Goal: Transaction & Acquisition: Purchase product/service

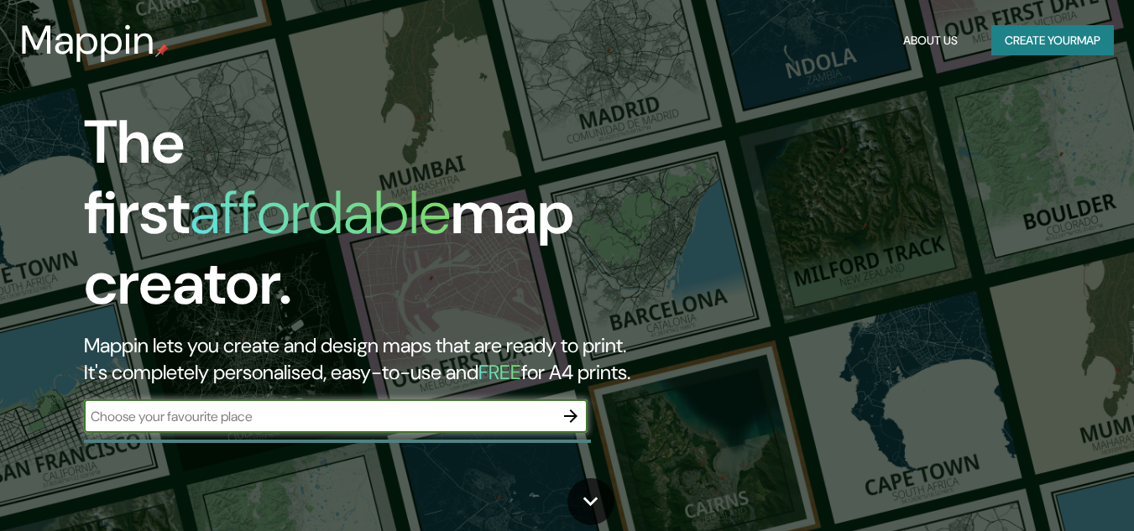
click at [573, 406] on icon "button" at bounding box center [571, 416] width 20 height 20
click at [138, 407] on input "text" at bounding box center [319, 416] width 470 height 19
type input "PIURA"
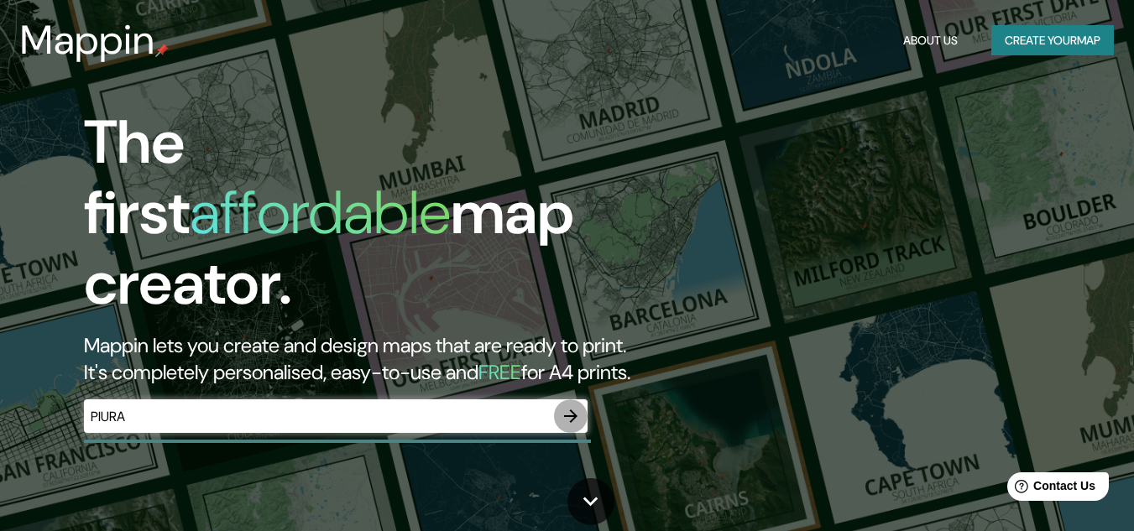
click at [571, 406] on icon "button" at bounding box center [571, 416] width 20 height 20
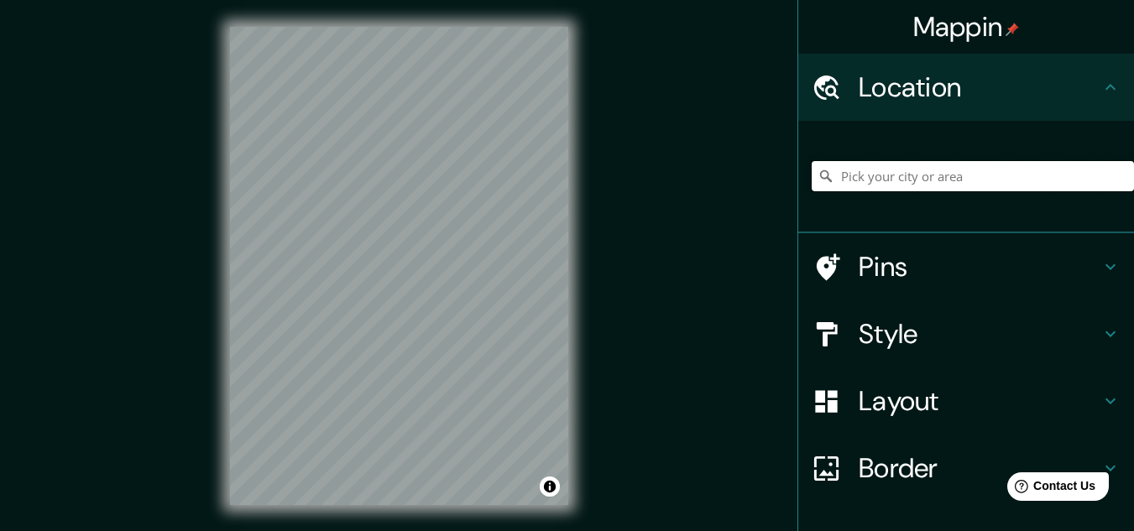
click at [949, 180] on input "Pick your city or area" at bounding box center [973, 176] width 322 height 30
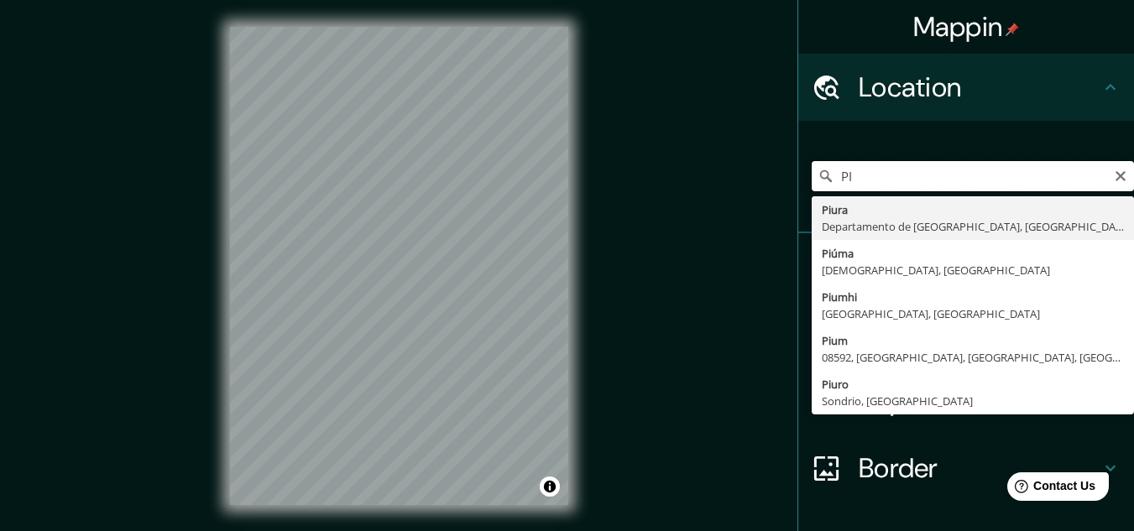
type input "P"
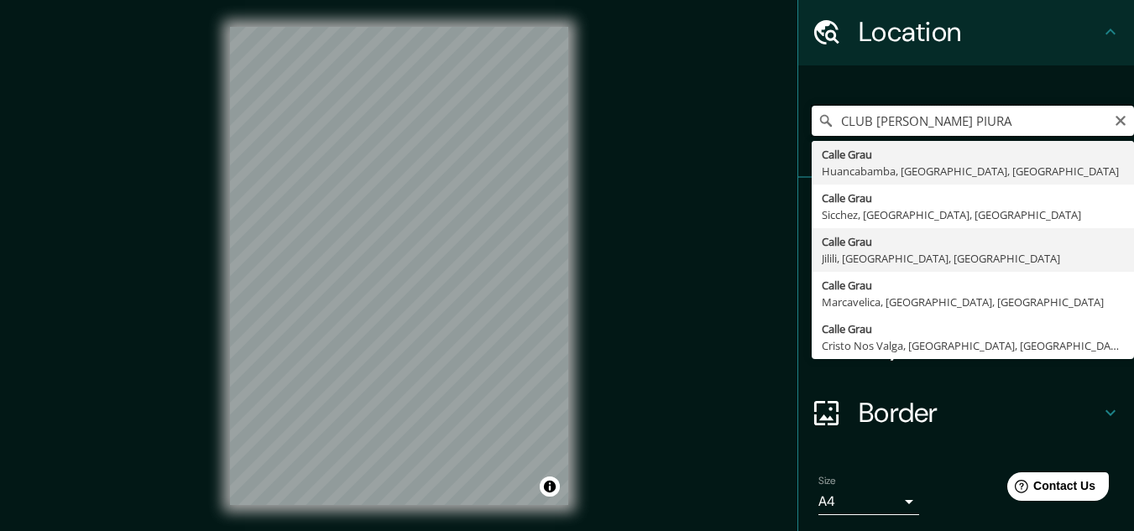
scroll to position [58, 0]
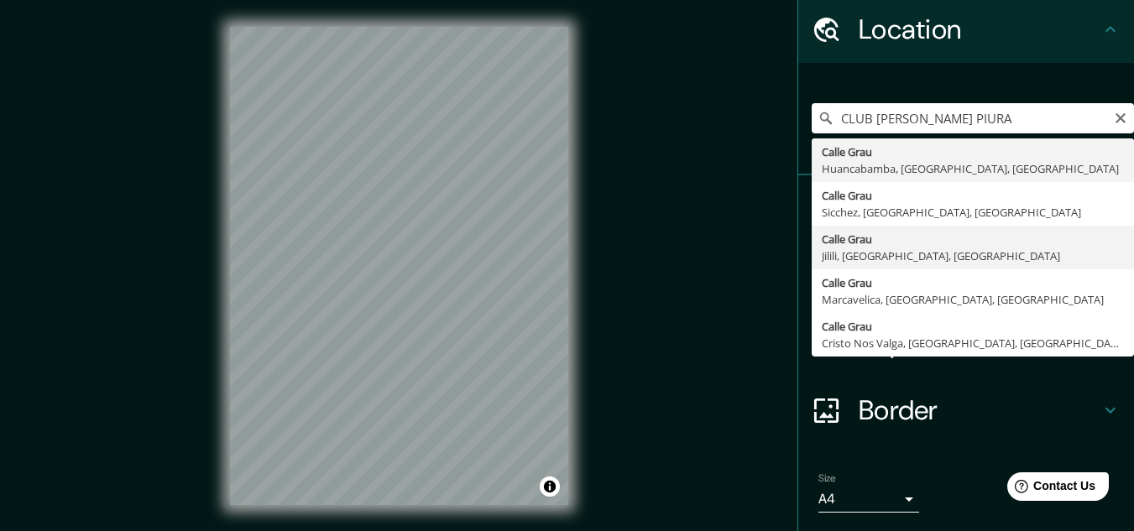
type input "Calle Grau, [GEOGRAPHIC_DATA], [GEOGRAPHIC_DATA], [GEOGRAPHIC_DATA]"
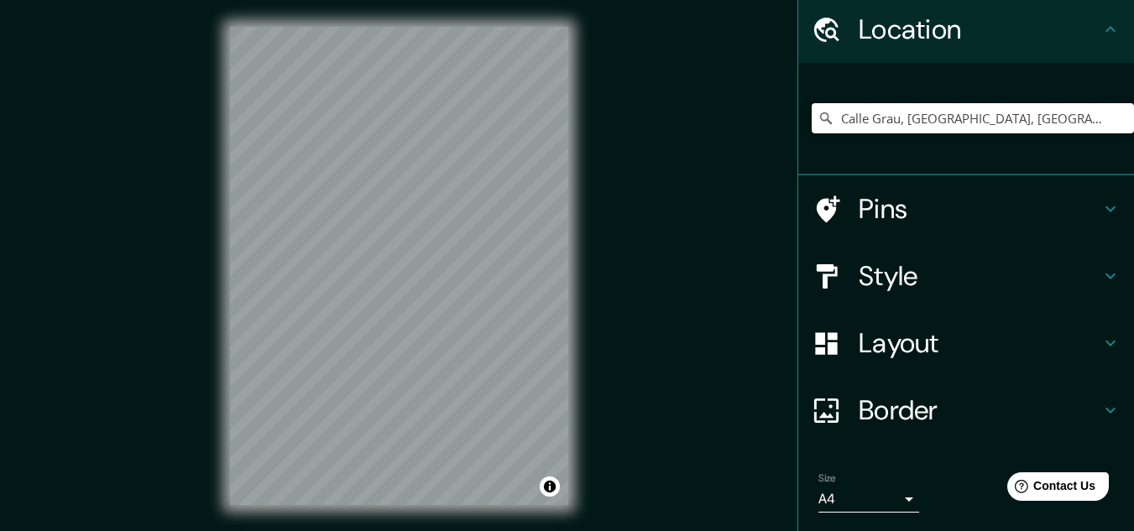
scroll to position [0, 0]
click at [619, 250] on div "Mappin Location [GEOGRAPHIC_DATA], [GEOGRAPHIC_DATA], [GEOGRAPHIC_DATA], [GEOGR…" at bounding box center [567, 279] width 1134 height 559
click at [363, 27] on div at bounding box center [399, 27] width 338 height 0
click at [368, 293] on div at bounding box center [369, 296] width 13 height 13
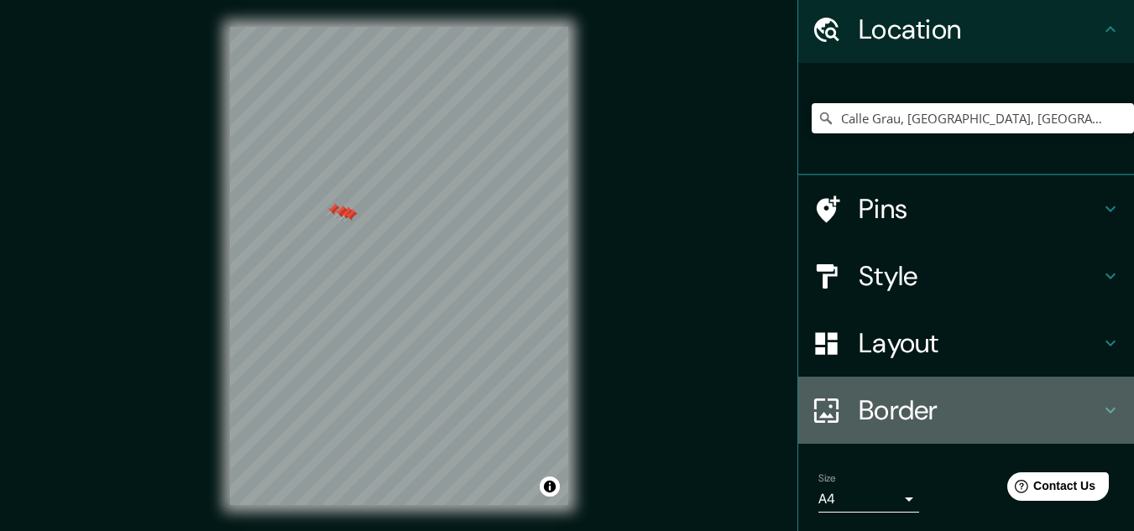
click at [901, 397] on h4 "Border" at bounding box center [980, 411] width 242 height 34
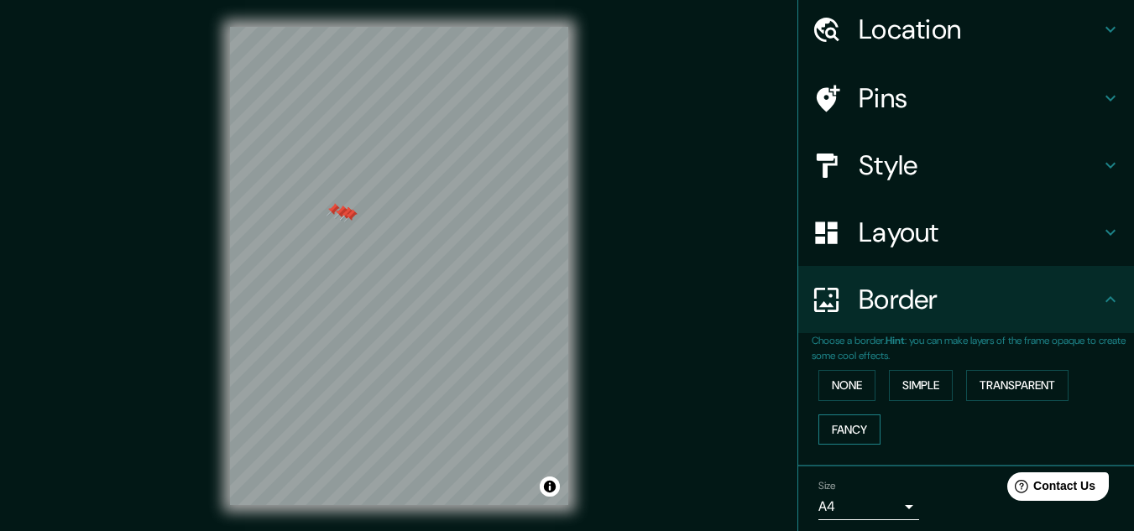
click at [848, 427] on button "Fancy" at bounding box center [849, 430] width 62 height 31
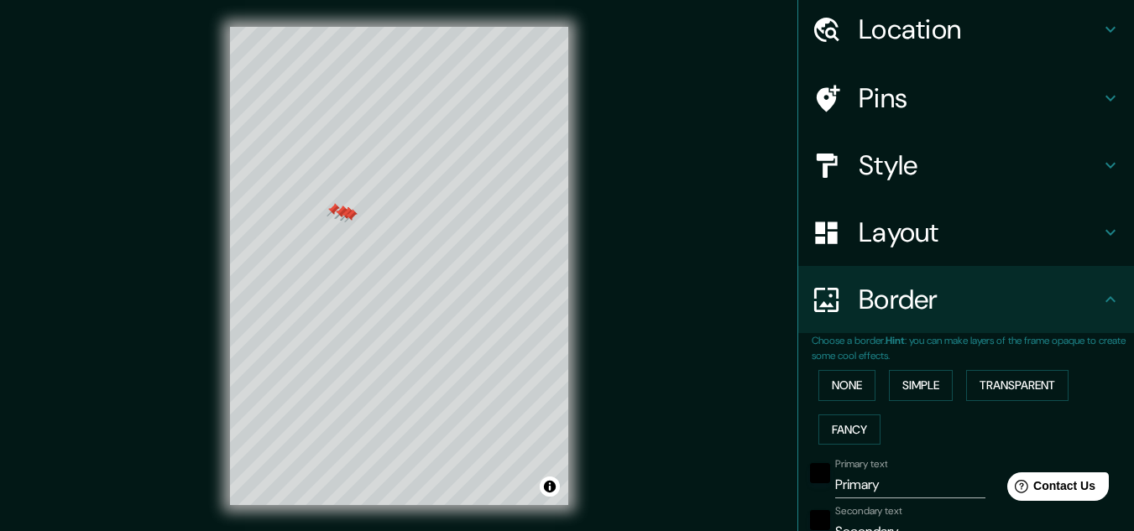
drag, startPoint x: 938, startPoint y: 427, endPoint x: 871, endPoint y: 441, distance: 68.5
click at [871, 441] on div "None Simple Transparent Fancy" at bounding box center [973, 407] width 322 height 88
click at [869, 445] on div "None Simple Transparent Fancy" at bounding box center [973, 407] width 322 height 88
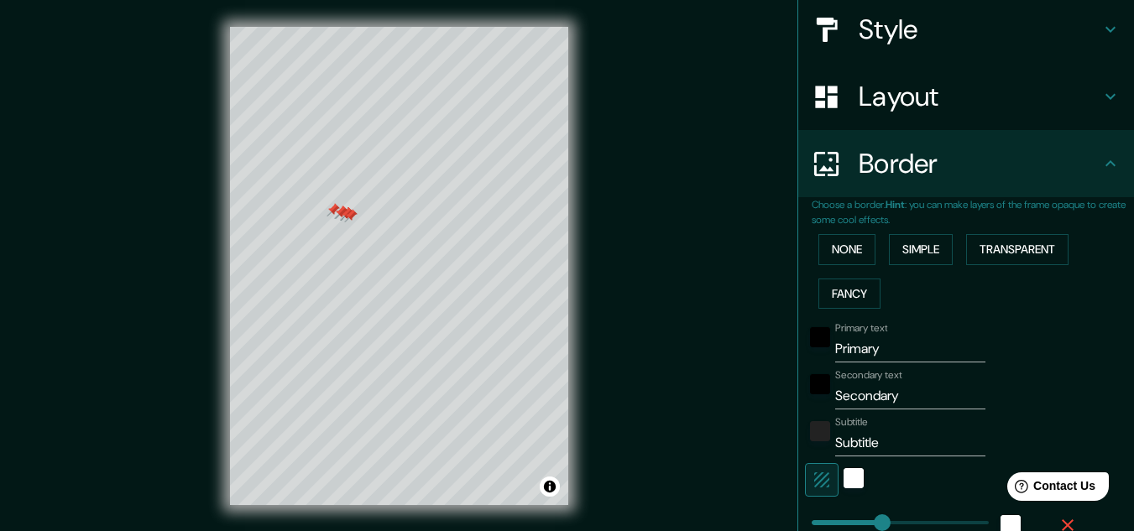
scroll to position [208, 0]
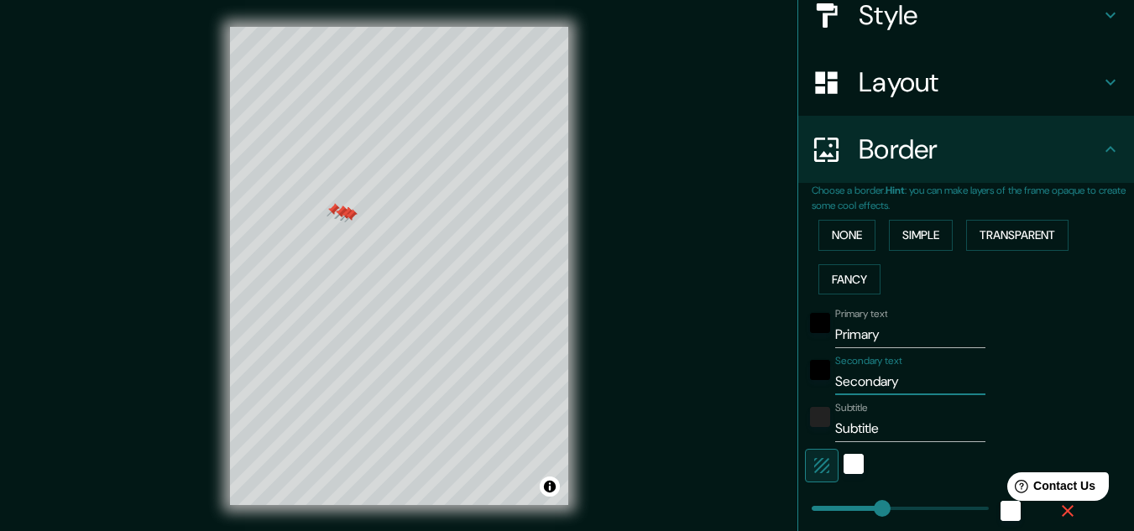
click at [890, 376] on input "Secondary" at bounding box center [910, 381] width 150 height 27
click at [843, 464] on div "white" at bounding box center [853, 464] width 20 height 20
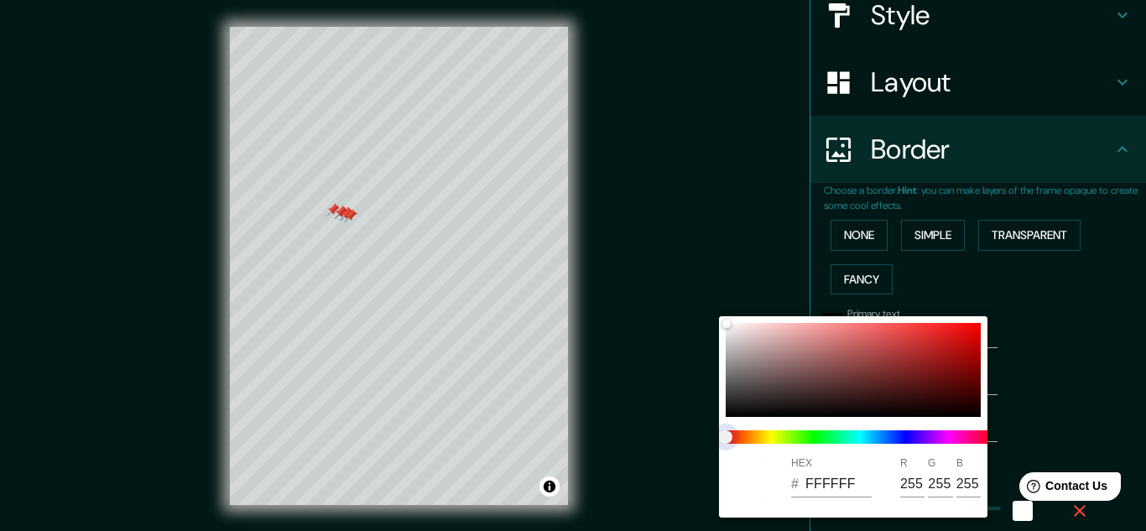
type input "161"
type input "32"
type input "16"
type input "161"
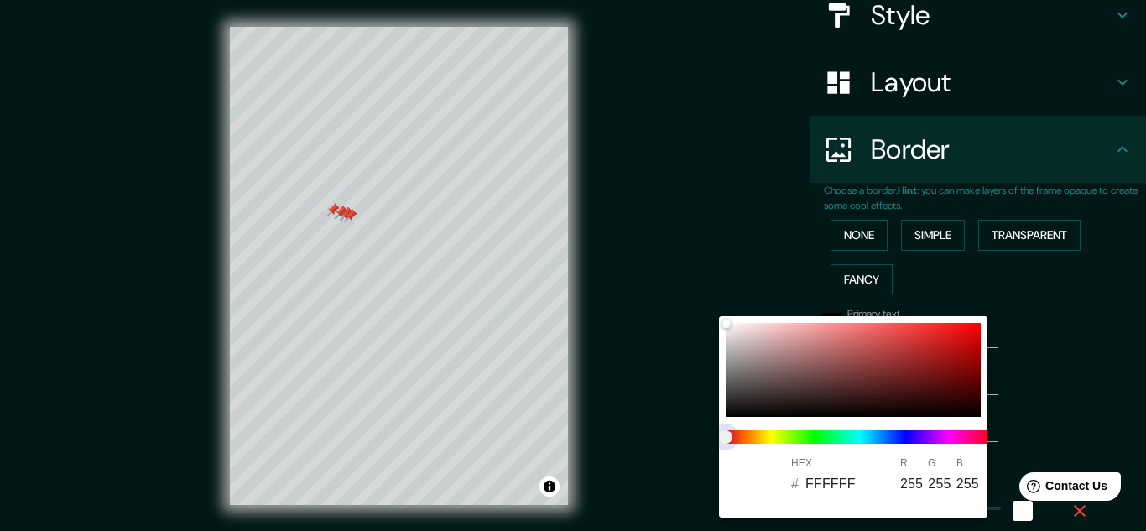
type input "32"
type input "16"
type input "161"
type input "32"
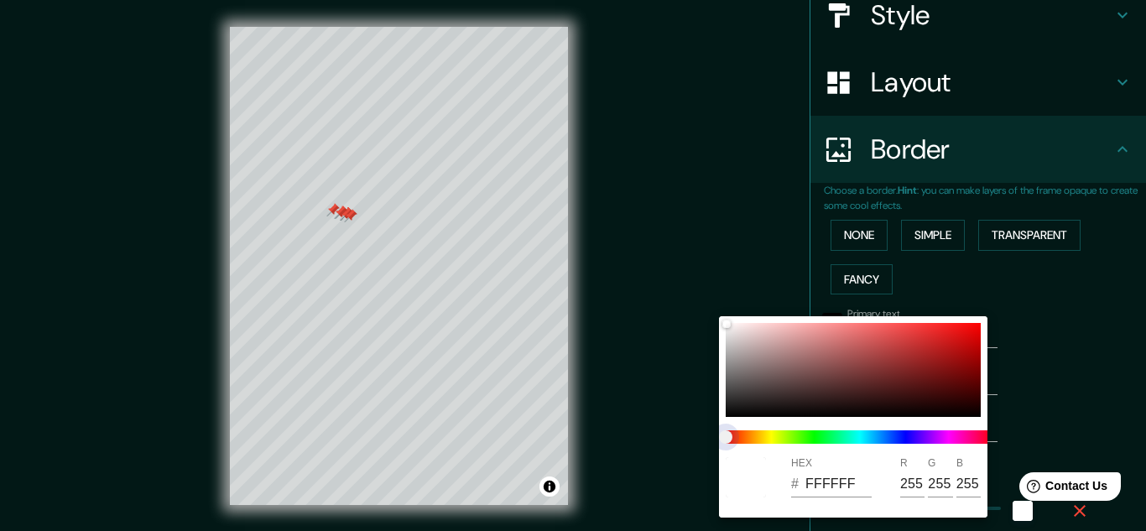
type input "32"
type input "16"
type input "161"
type input "32"
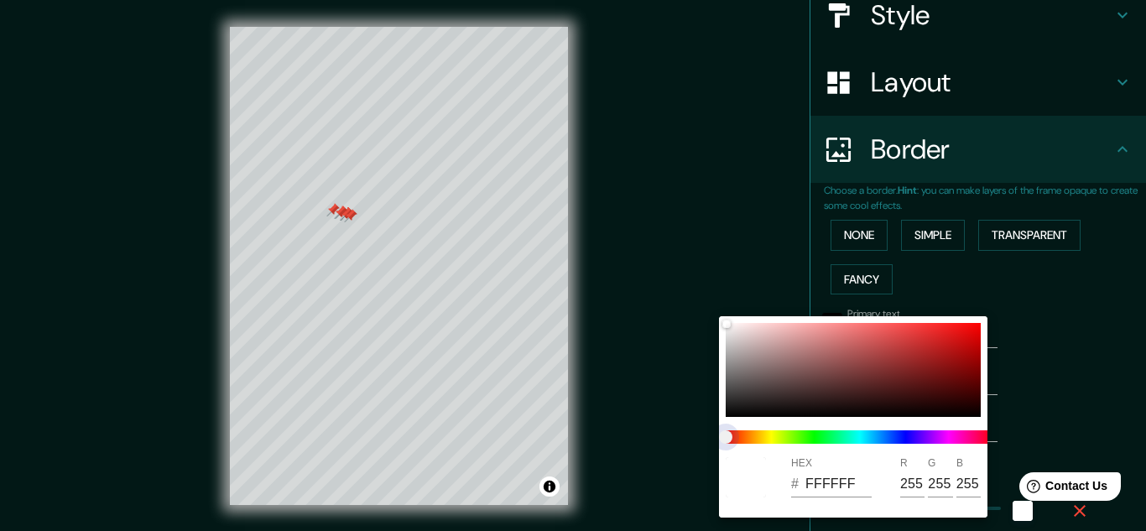
type input "16"
type input "161"
type input "32"
type input "16"
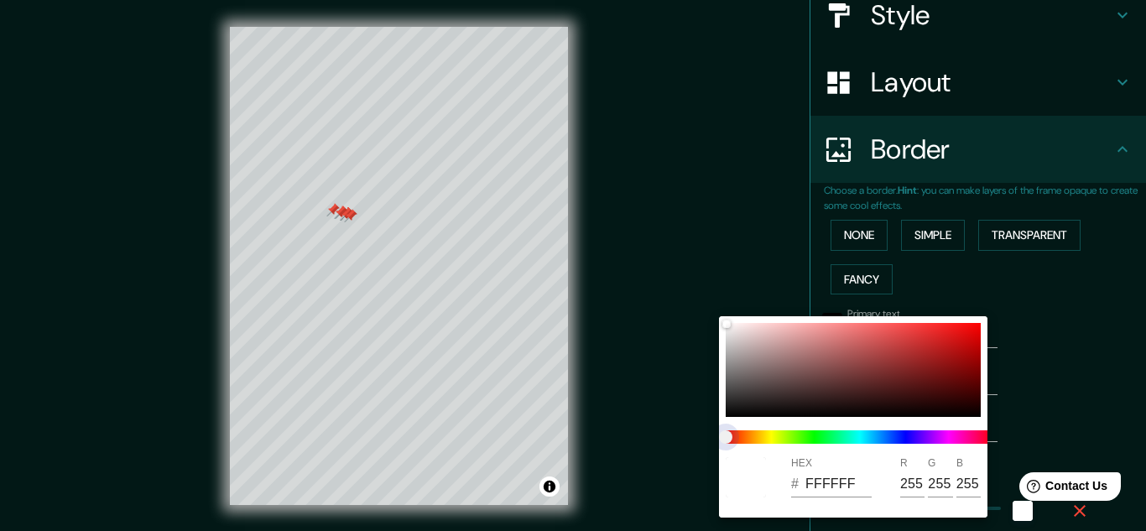
type input "161"
type input "32"
type input "16"
type input "161"
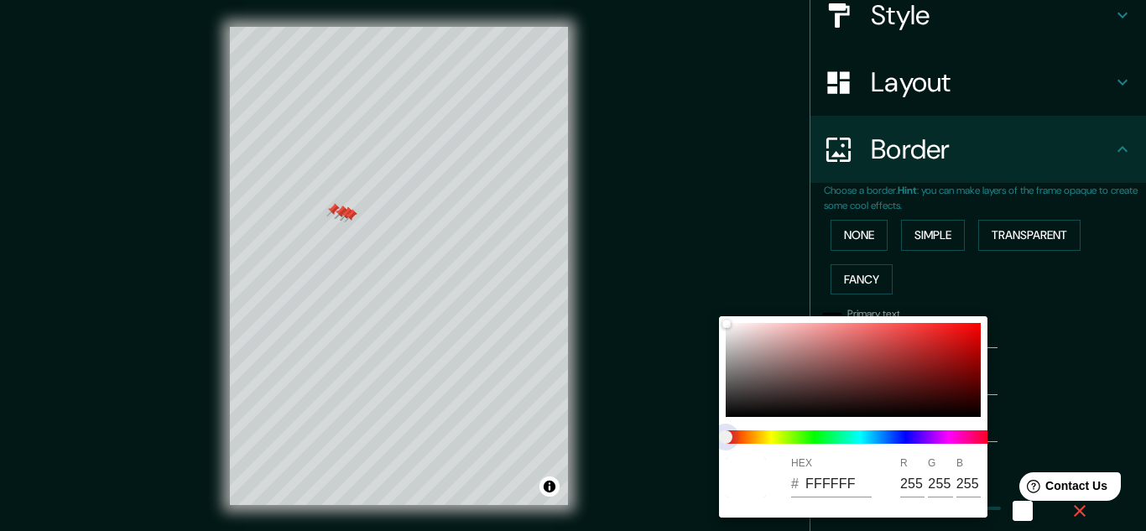
type input "32"
type input "16"
type input "161"
type input "32"
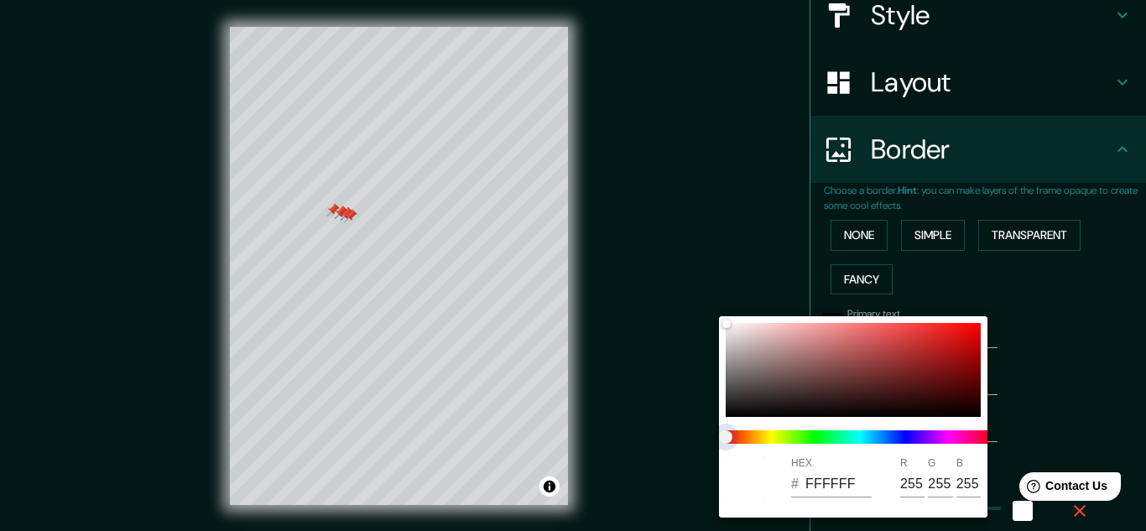
type input "32"
type input "16"
type input "161"
type input "32"
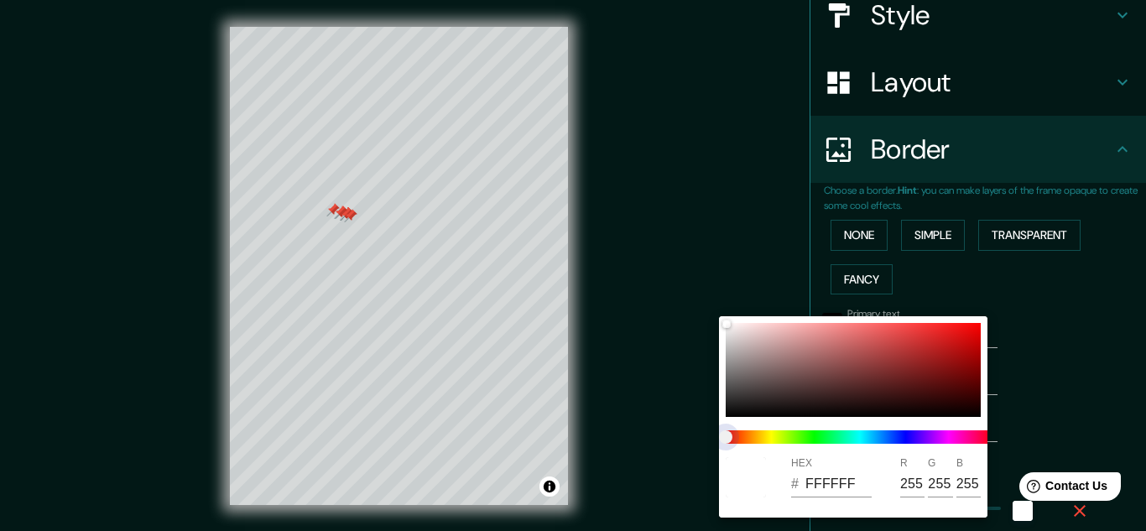
type input "16"
type input "161"
type input "32"
type input "16"
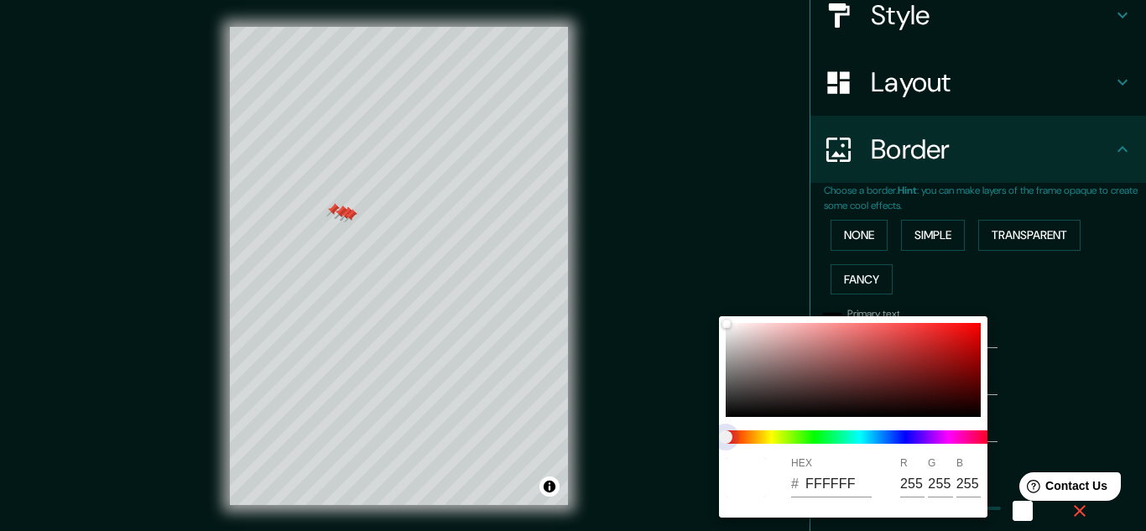
type input "161"
type input "32"
type input "16"
type input "161"
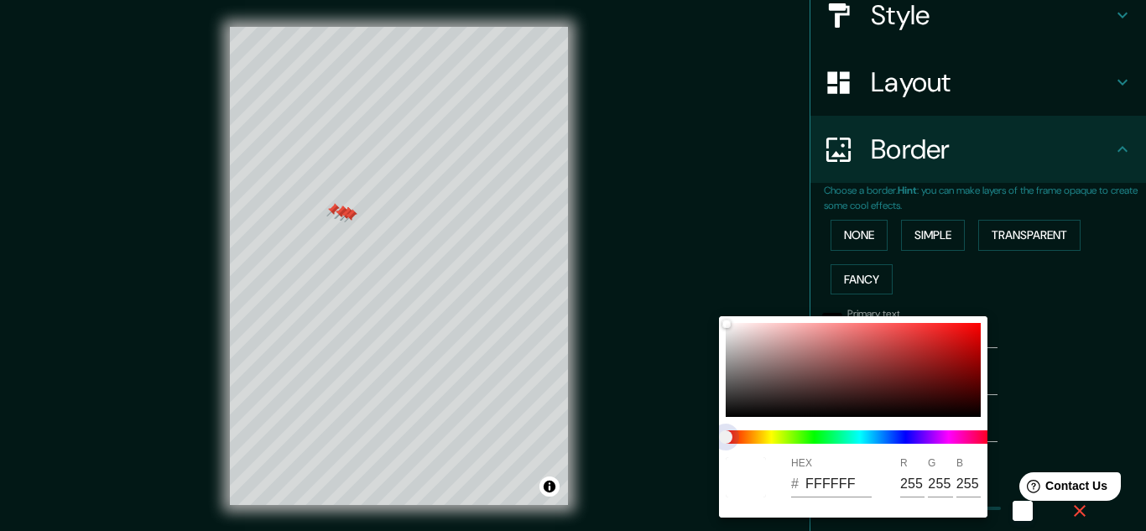
type input "32"
type input "16"
type input "161"
type input "32"
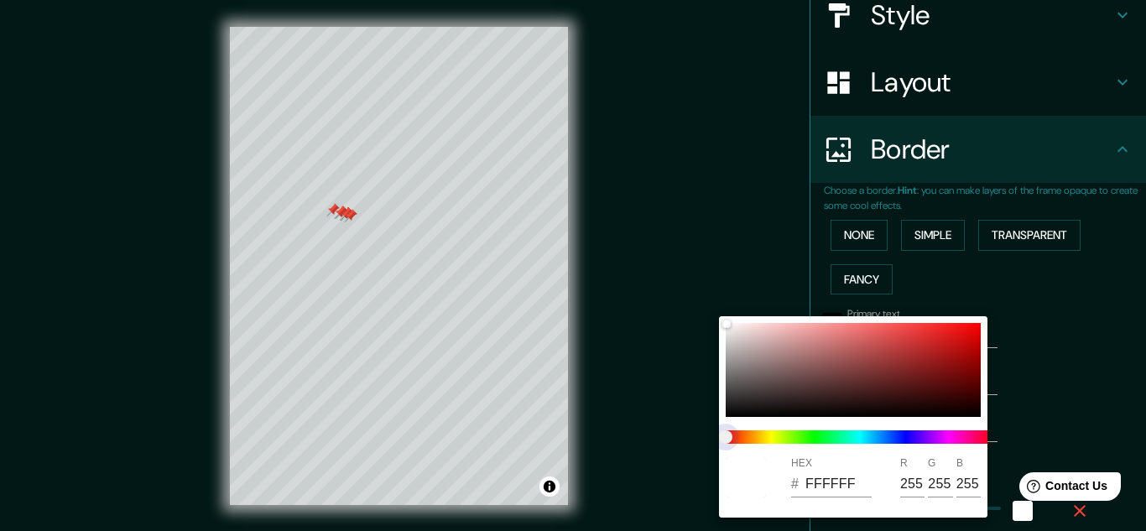
type input "32"
type input "16"
type input "161"
type input "32"
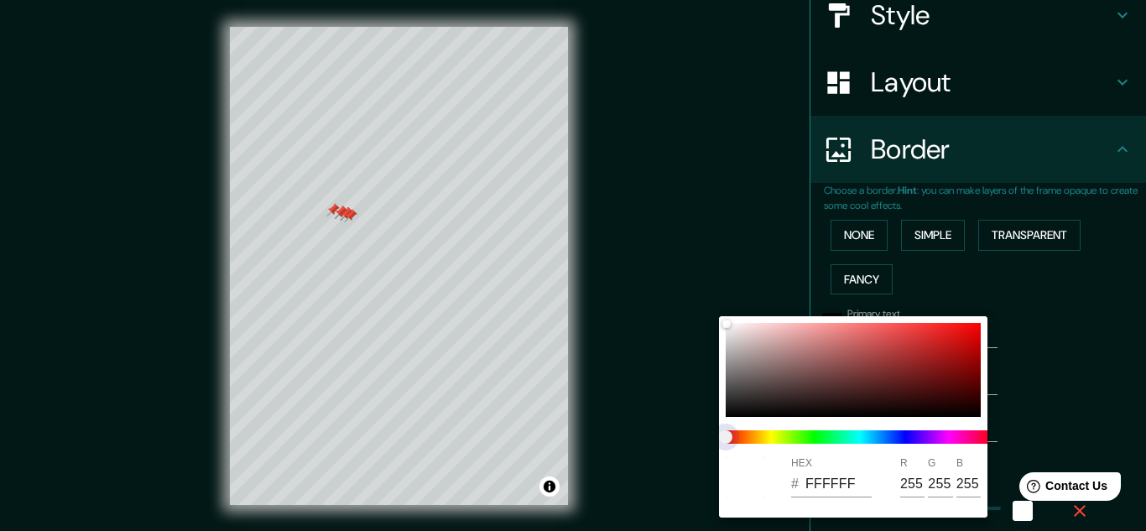
type input "16"
type input "161"
type input "32"
type input "16"
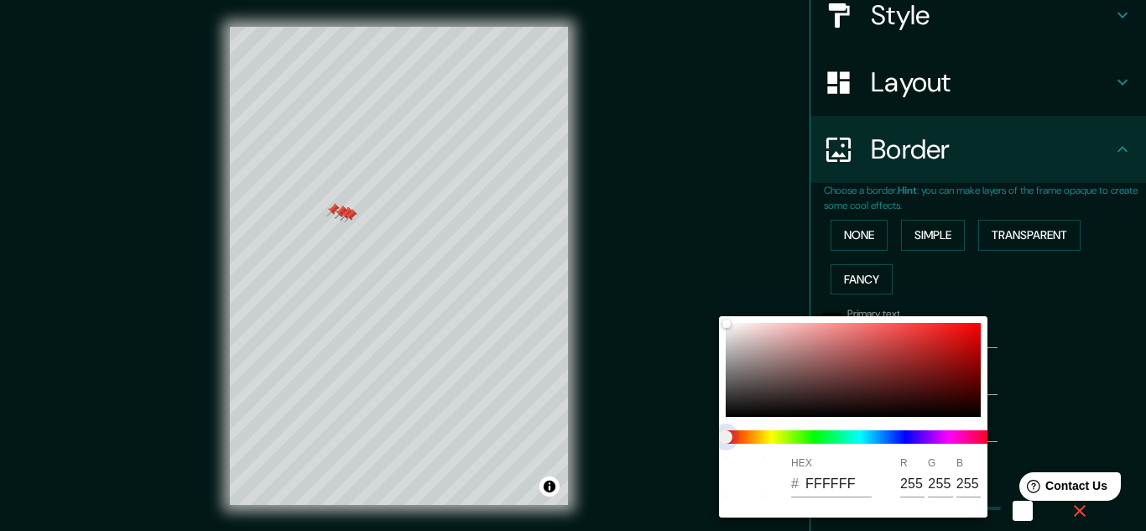
type input "161"
type input "32"
type input "16"
type input "161"
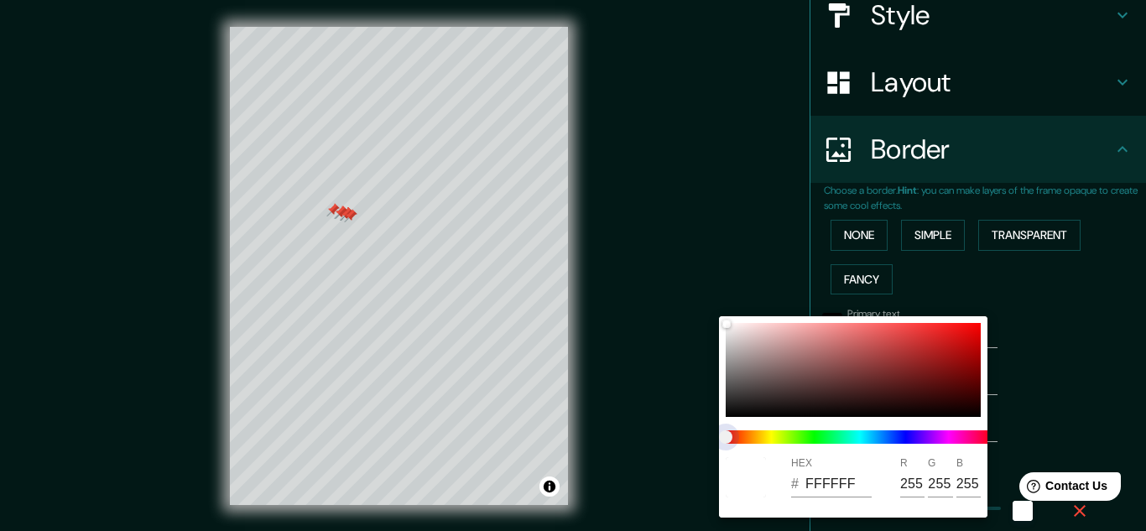
type input "32"
type input "16"
type input "161"
type input "32"
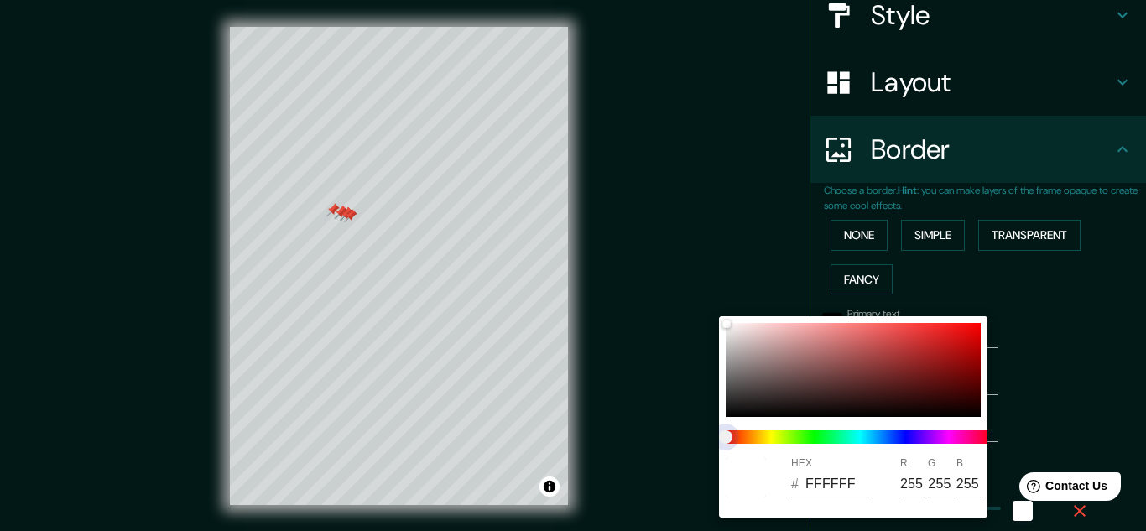
type input "32"
type input "16"
type input "161"
type input "32"
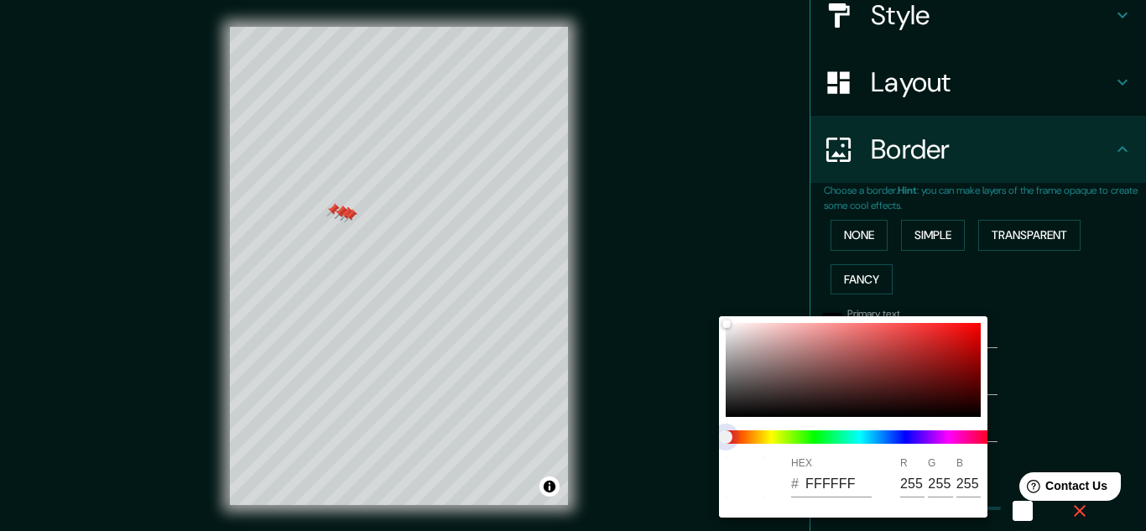
type input "16"
type input "161"
type input "32"
type input "16"
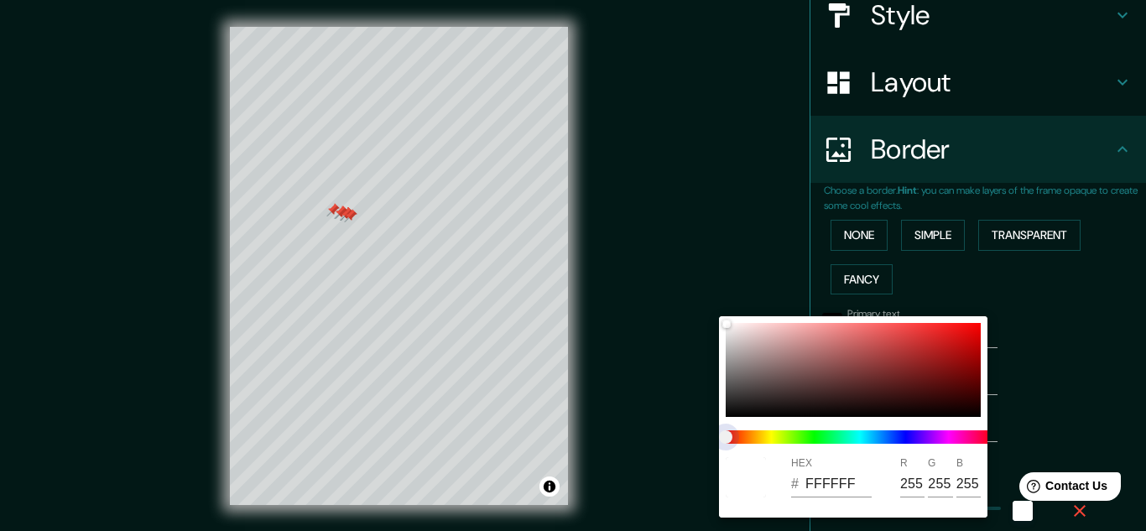
type input "161"
type input "32"
type input "16"
type input "161"
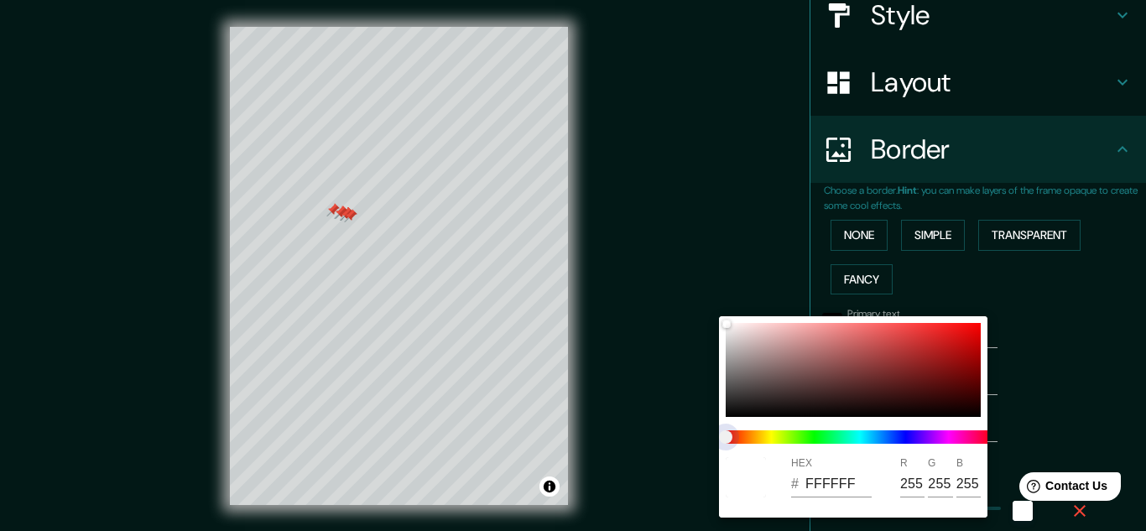
type input "32"
type input "16"
drag, startPoint x: 802, startPoint y: 436, endPoint x: 770, endPoint y: 434, distance: 32.8
click at [770, 434] on span at bounding box center [860, 437] width 269 height 13
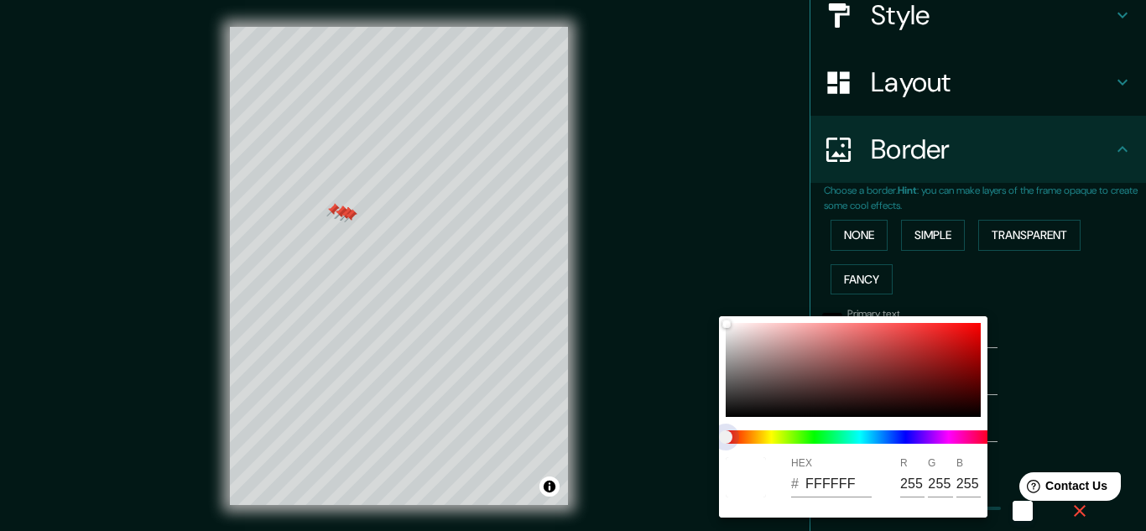
type input "161"
type input "32"
type input "16"
click at [770, 434] on span at bounding box center [860, 437] width 269 height 13
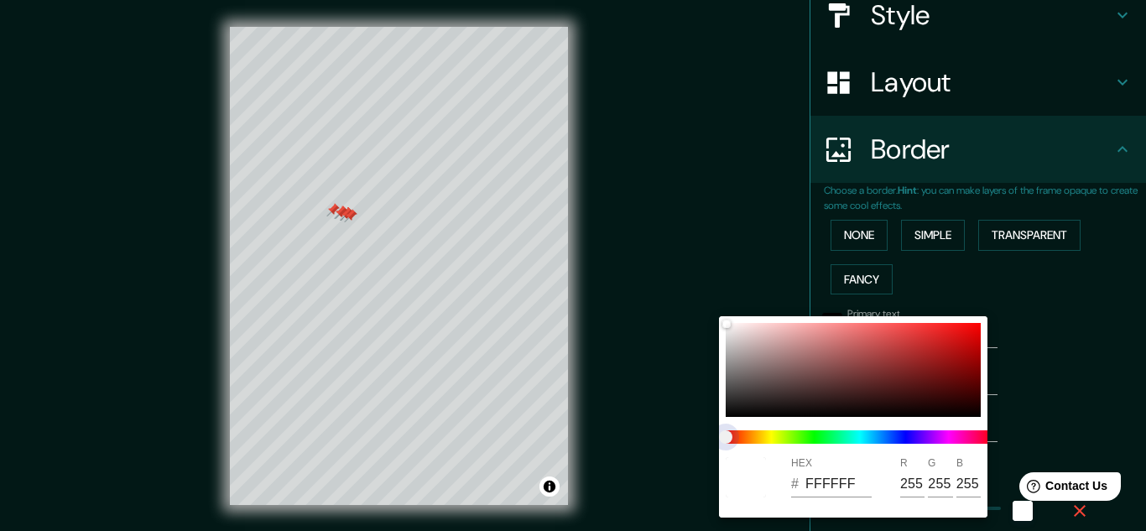
type input "161"
type input "32"
type input "16"
click at [770, 434] on span at bounding box center [860, 437] width 269 height 13
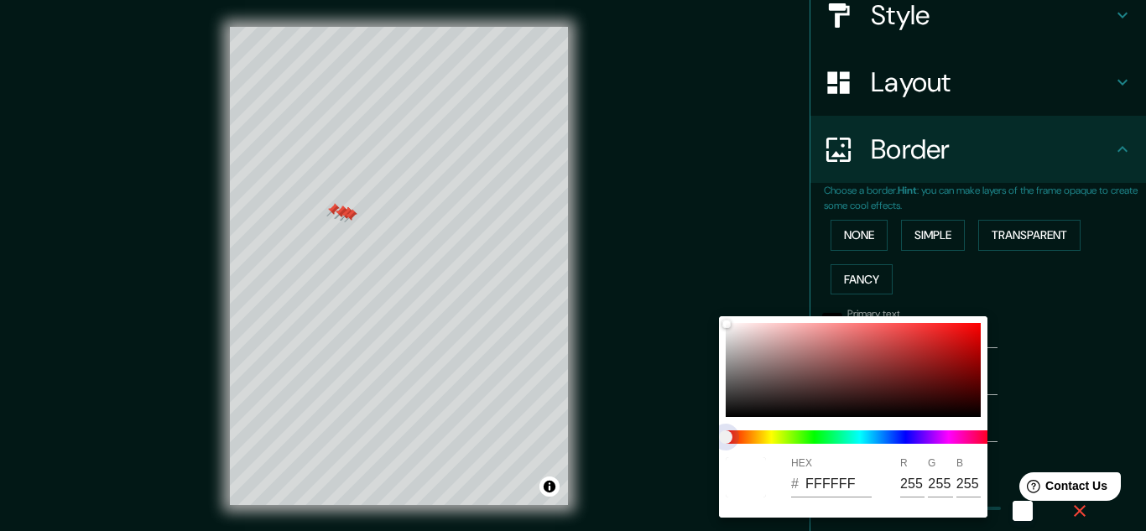
type input "161"
type input "32"
type input "16"
type input "161"
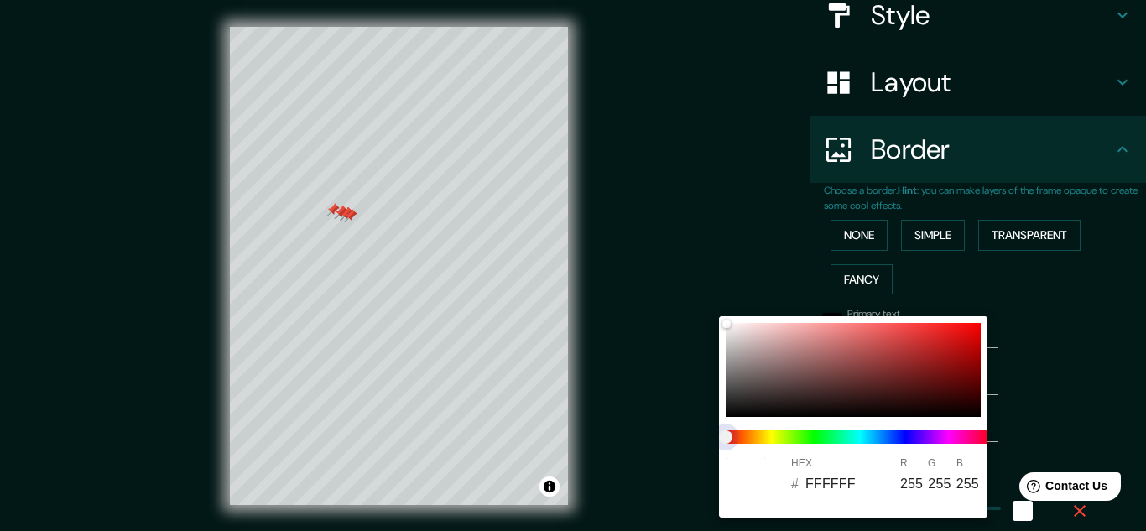
type input "32"
type input "16"
type input "161"
type input "32"
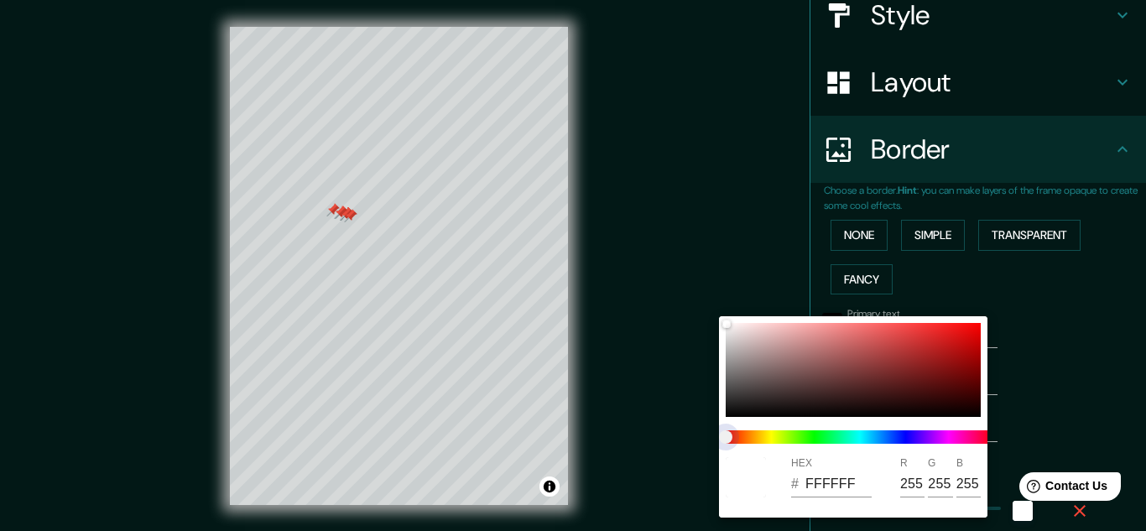
type input "32"
type input "16"
type input "161"
type input "32"
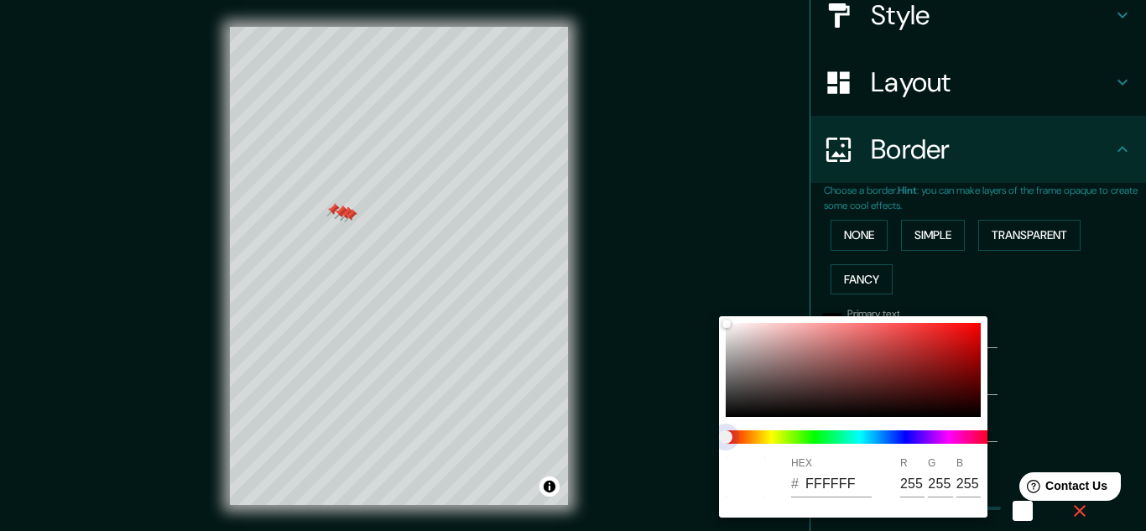
type input "16"
type input "161"
type input "32"
type input "16"
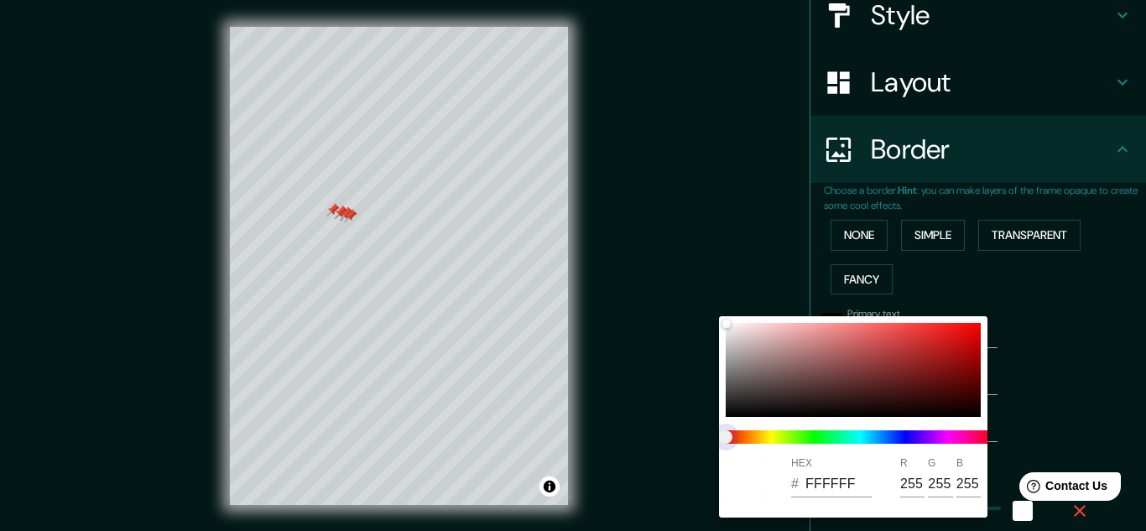
type input "161"
type input "32"
type input "16"
type input "161"
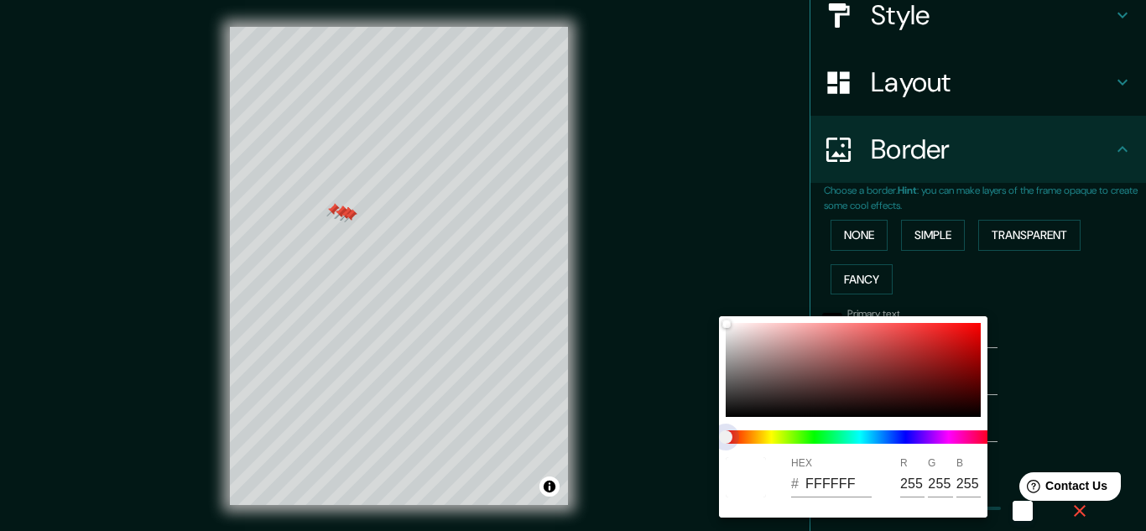
type input "32"
type input "16"
type input "161"
type input "32"
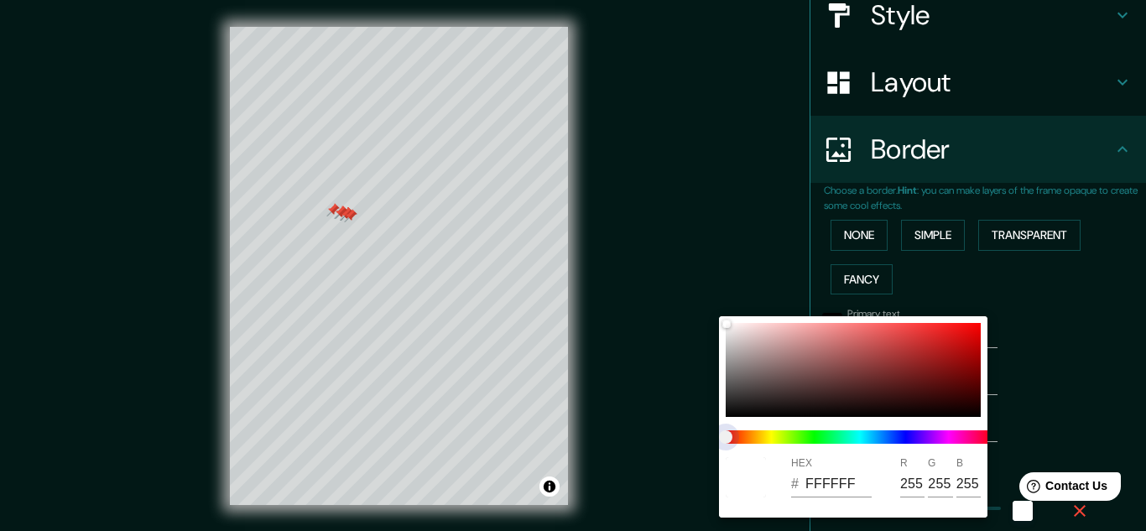
type input "32"
type input "16"
type input "161"
type input "32"
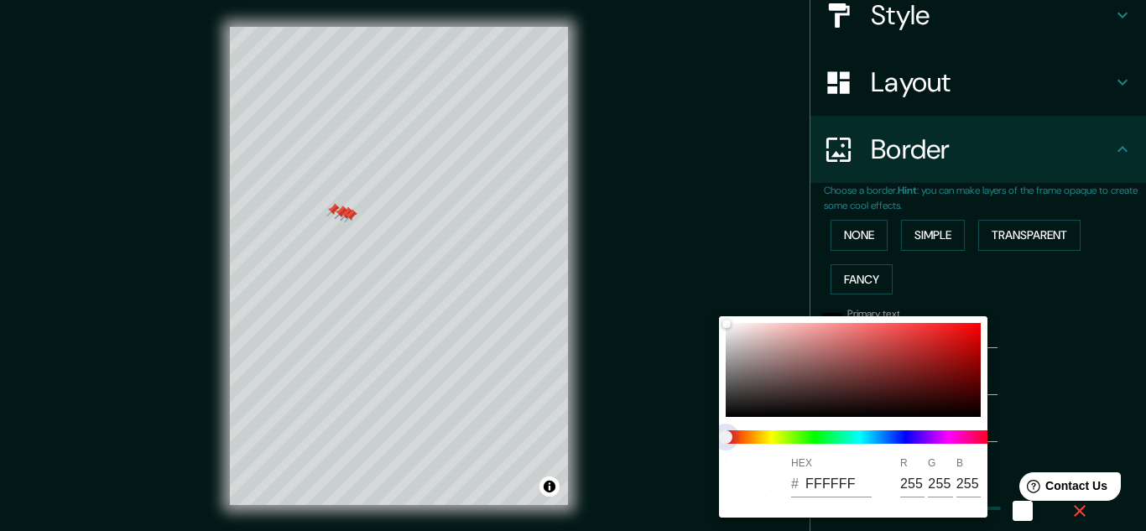
type input "16"
type input "161"
type input "32"
type input "16"
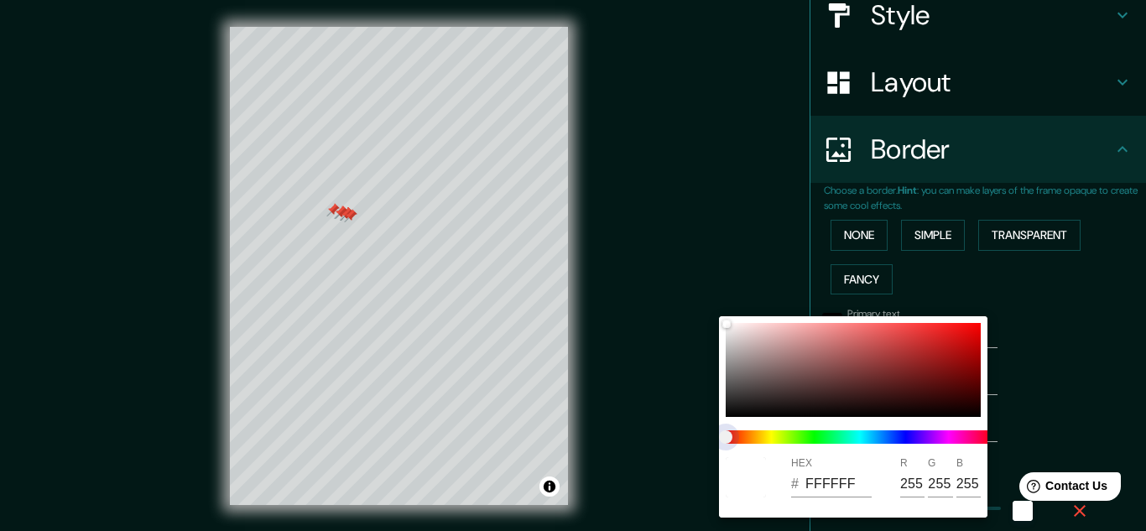
type input "161"
type input "32"
type input "16"
type input "161"
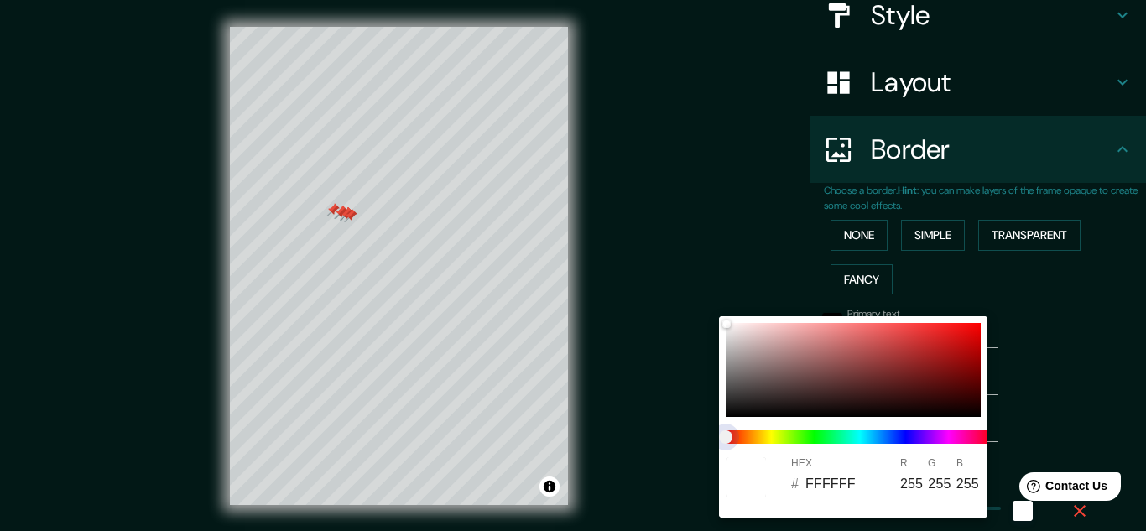
type input "32"
type input "16"
type input "161"
type input "32"
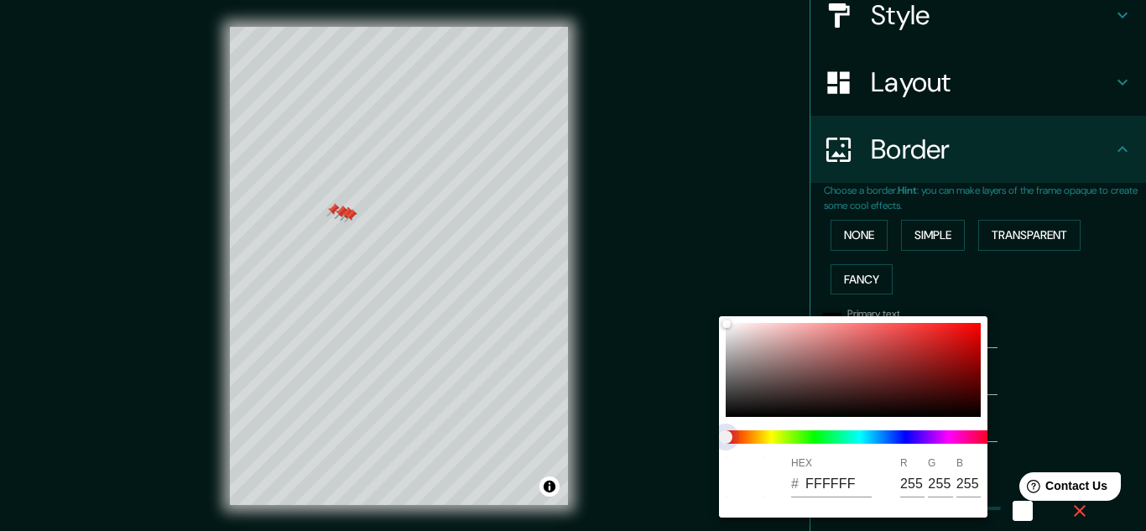
type input "32"
type input "16"
type input "161"
type input "32"
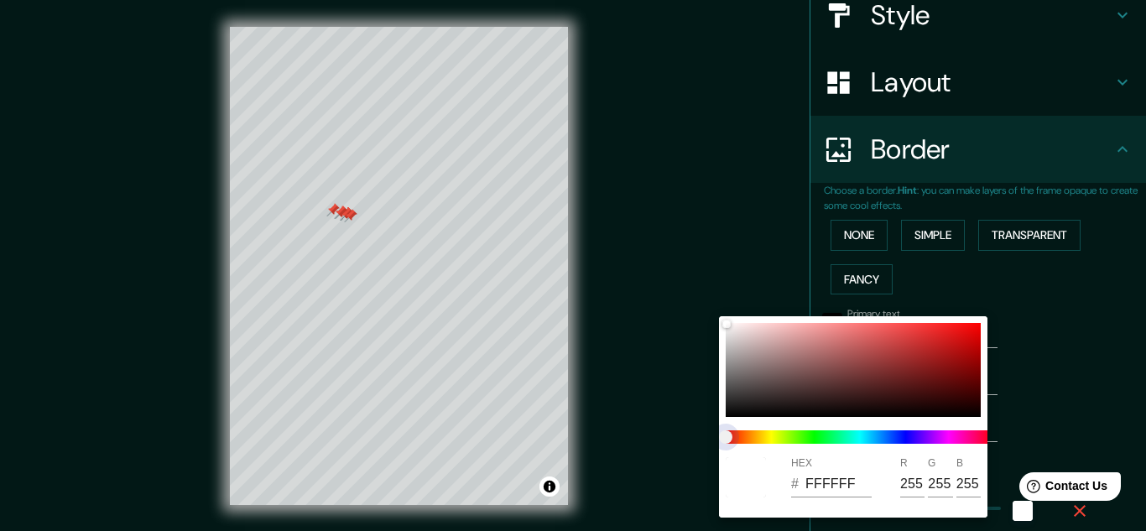
type input "16"
type input "161"
type input "32"
type input "16"
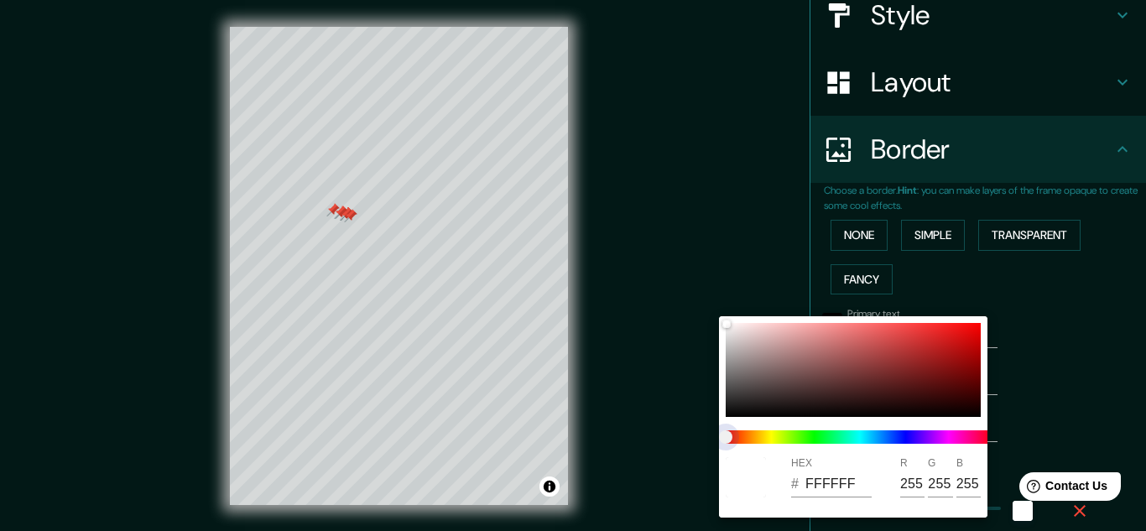
type input "161"
type input "32"
type input "16"
type input "161"
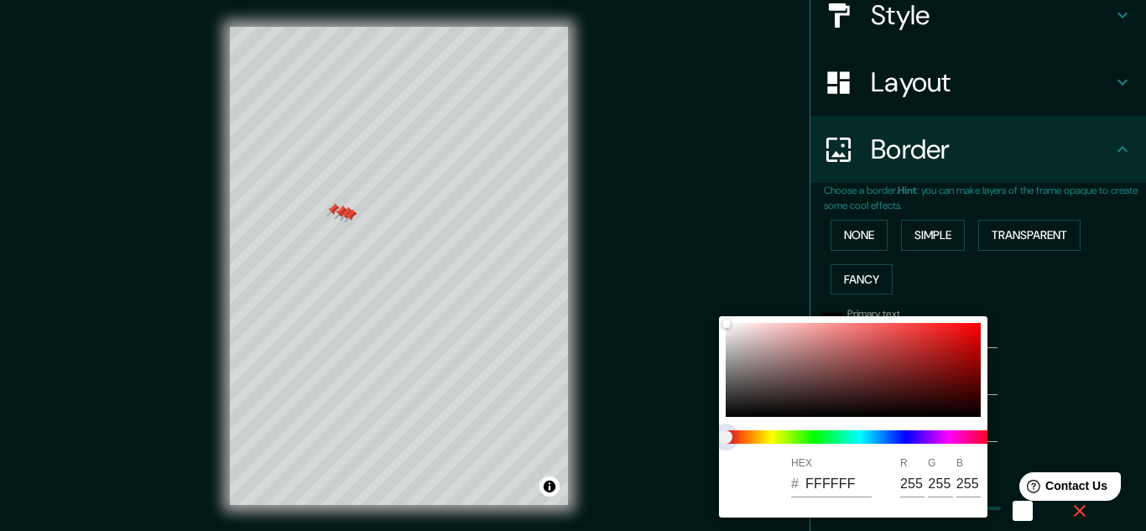
type input "32"
type input "16"
type input "161"
type input "32"
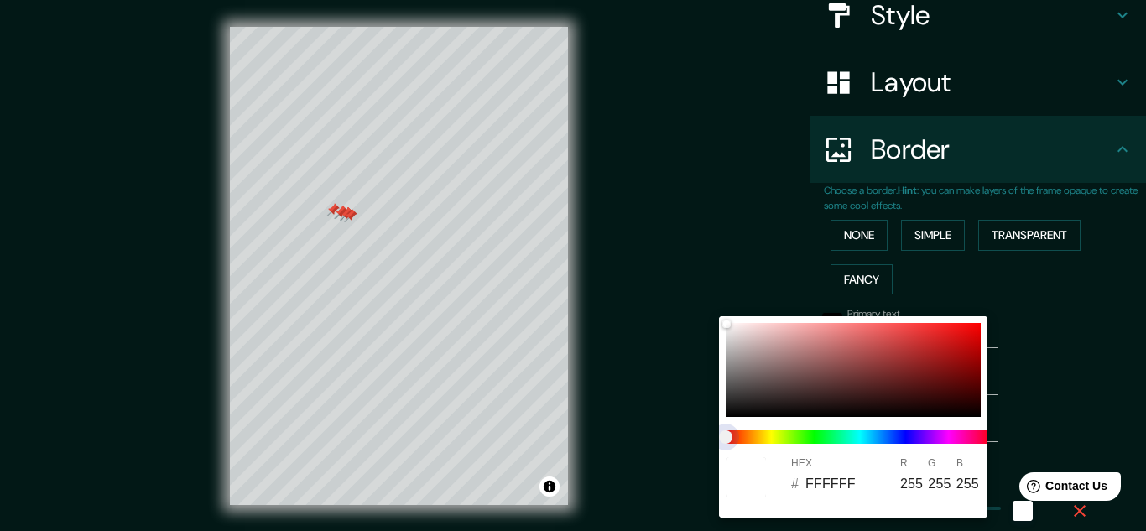
type input "32"
type input "16"
type input "161"
type input "32"
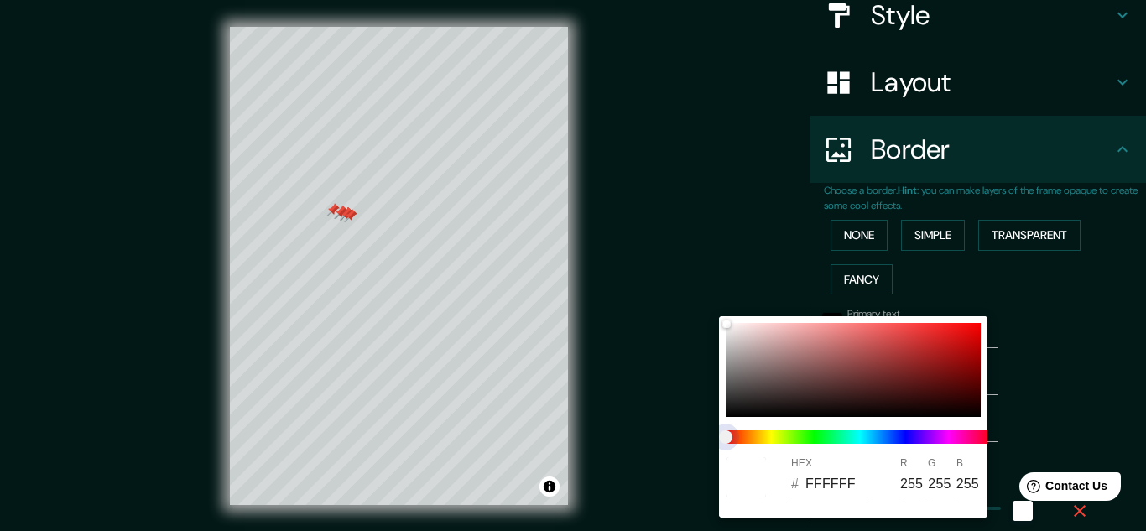
type input "16"
type input "161"
type input "32"
type input "16"
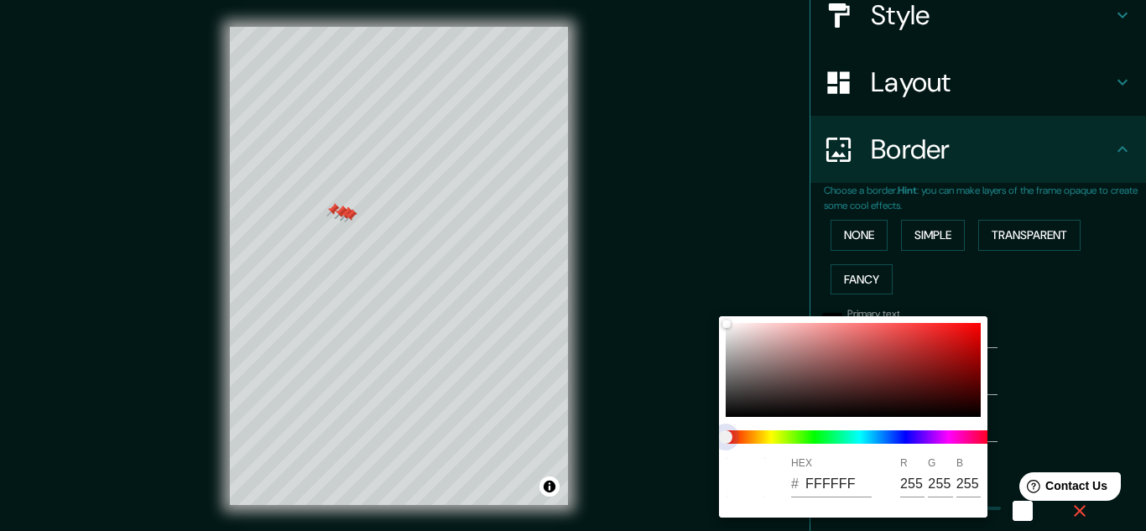
type input "161"
type input "32"
type input "16"
type input "161"
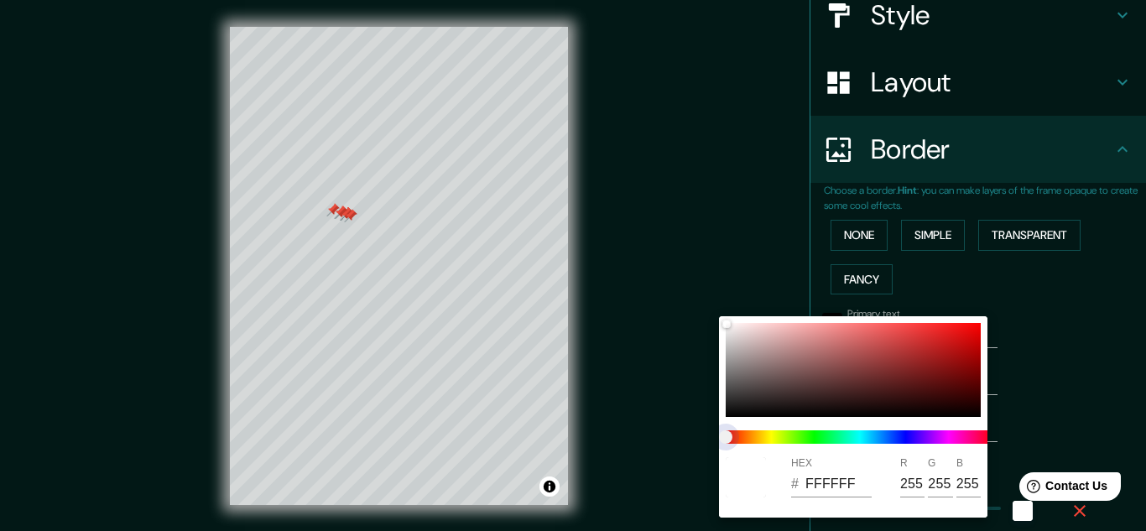
type input "32"
type input "16"
type input "161"
type input "32"
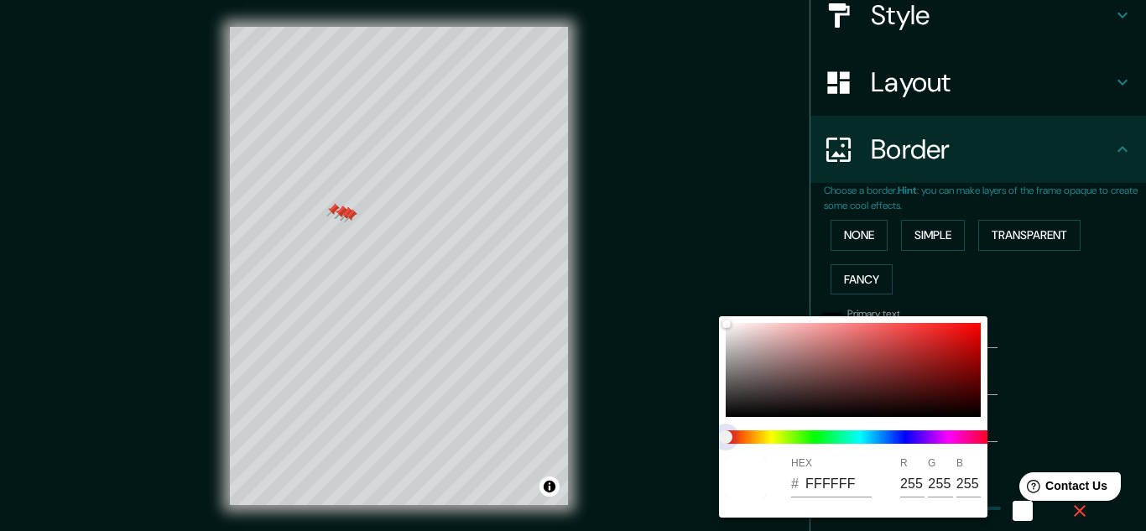
type input "32"
type input "16"
type input "161"
type input "32"
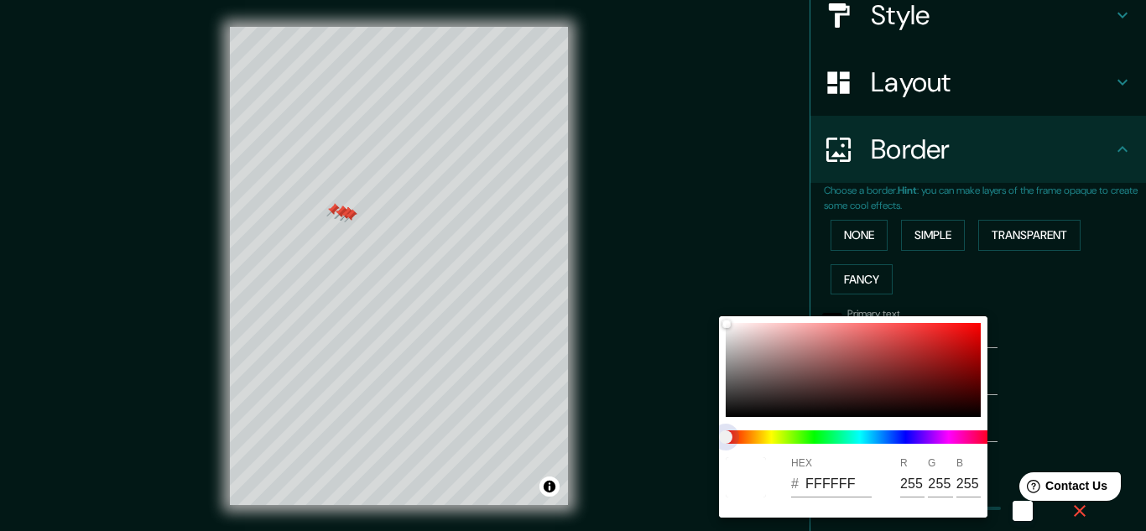
type input "16"
type input "161"
type input "32"
type input "16"
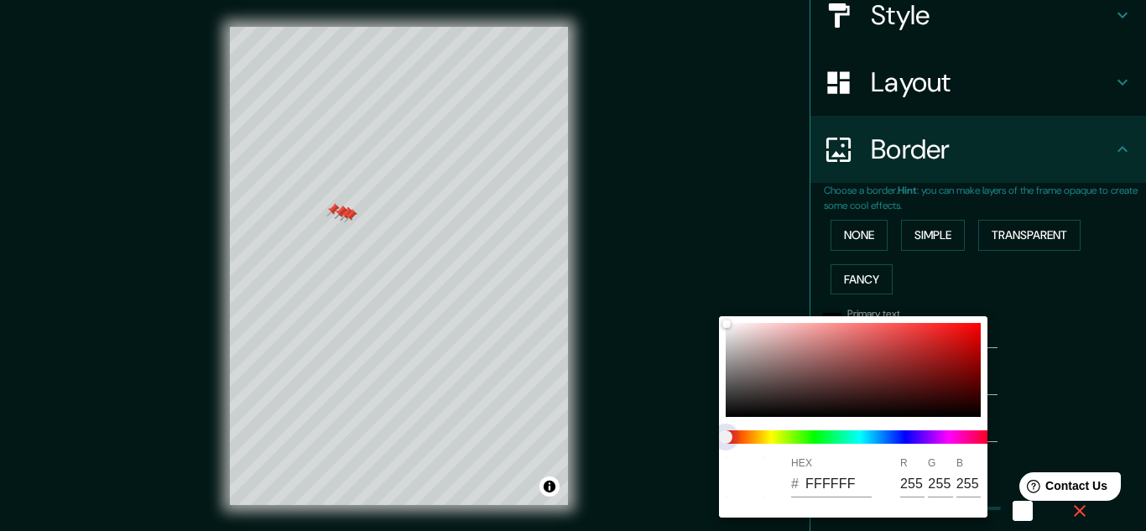
type input "161"
drag, startPoint x: 726, startPoint y: 435, endPoint x: 862, endPoint y: 437, distance: 136.0
click at [862, 437] on span at bounding box center [860, 437] width 269 height 13
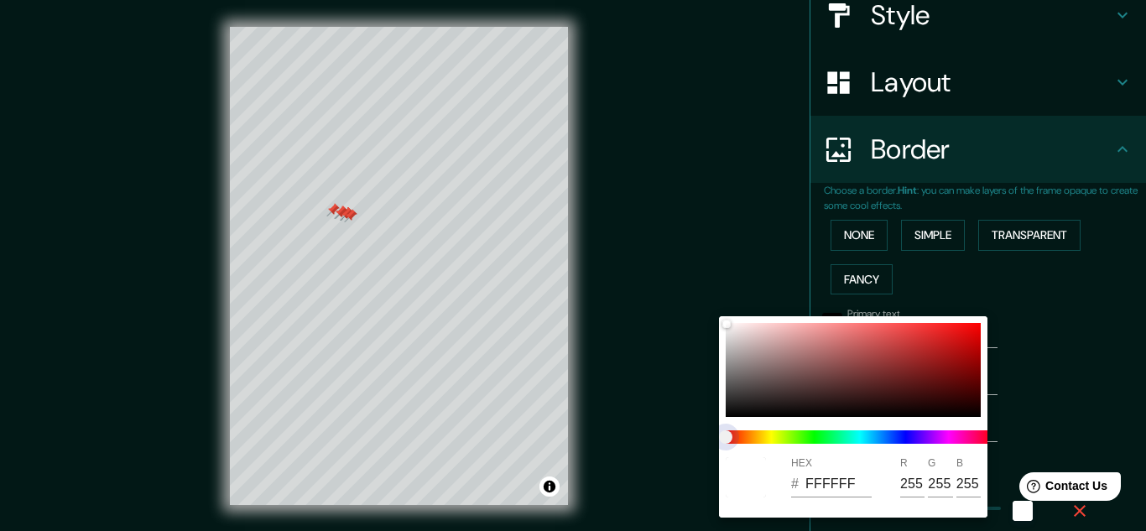
click at [862, 437] on span at bounding box center [860, 437] width 269 height 13
drag, startPoint x: 862, startPoint y: 437, endPoint x: 972, endPoint y: 480, distance: 118.0
click at [972, 480] on div "HEX # FFFFFF R 255 G 255 B 255" at bounding box center [853, 416] width 269 height 201
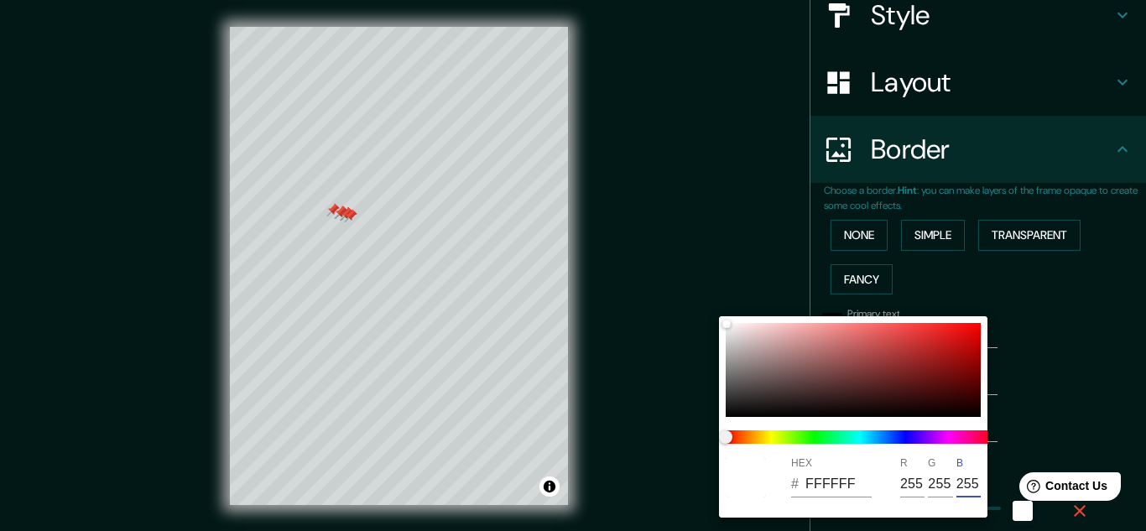
click at [972, 480] on input "255" at bounding box center [969, 484] width 24 height 27
click at [919, 432] on span at bounding box center [860, 437] width 269 height 13
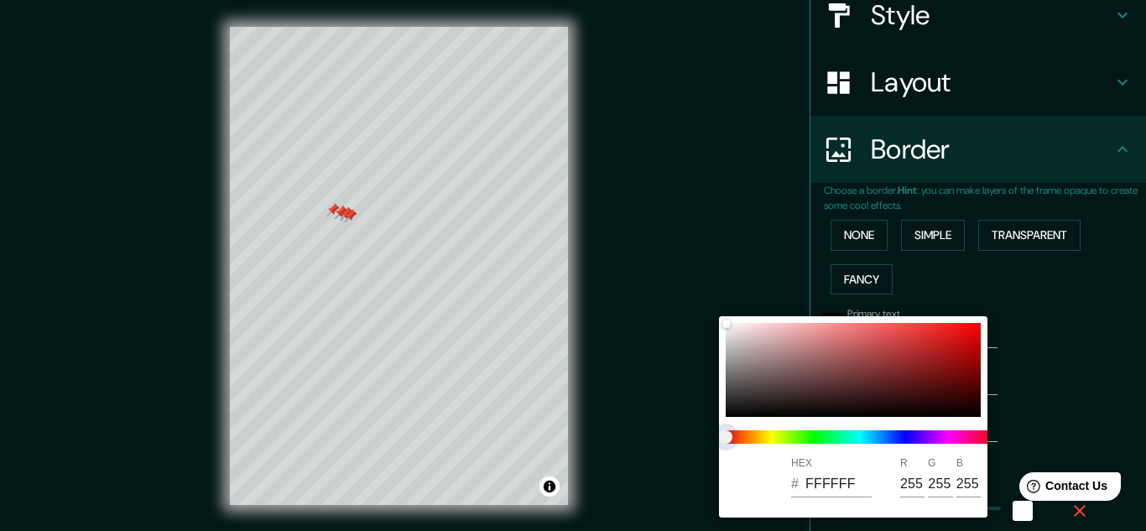
click at [919, 432] on span at bounding box center [860, 437] width 269 height 13
drag, startPoint x: 919, startPoint y: 432, endPoint x: 885, endPoint y: 436, distance: 34.7
click at [885, 436] on span at bounding box center [860, 437] width 269 height 13
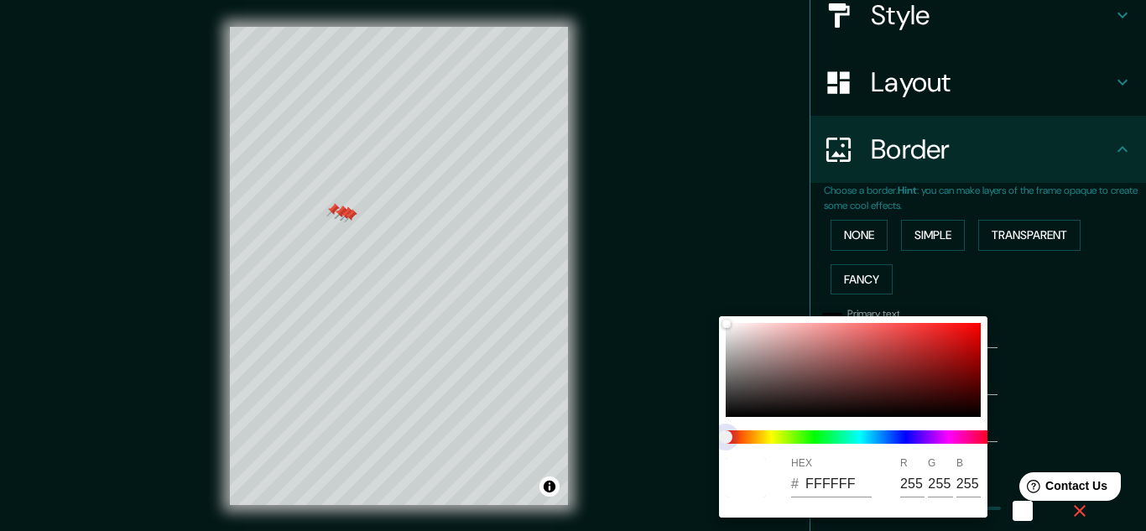
click at [885, 436] on span at bounding box center [860, 437] width 269 height 13
click at [848, 434] on span at bounding box center [860, 437] width 269 height 13
drag, startPoint x: 848, startPoint y: 434, endPoint x: 926, endPoint y: 311, distance: 145.5
click at [926, 311] on div "HEX # FFFFFF R 255 G 255 B 255" at bounding box center [573, 265] width 1146 height 531
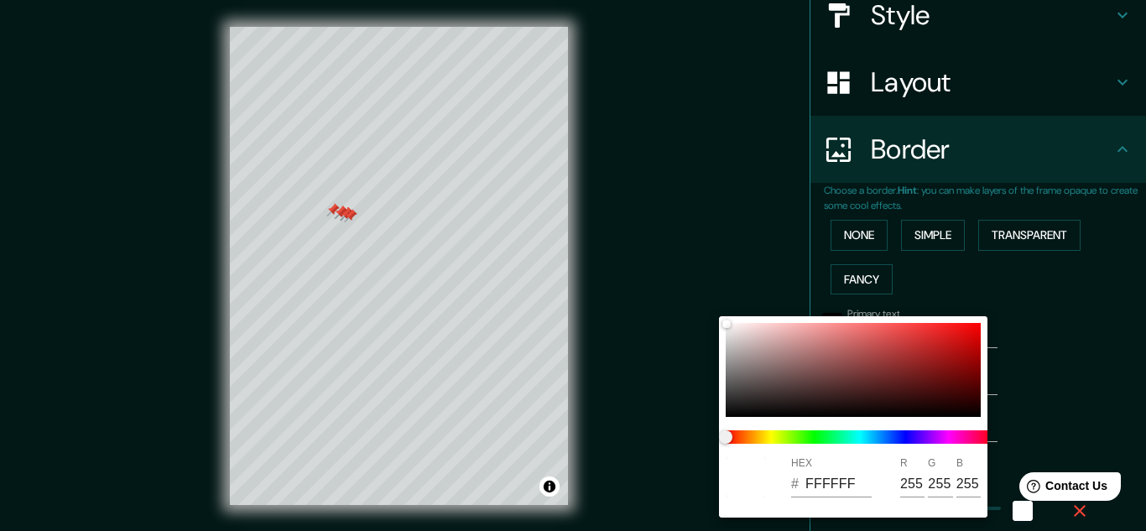
click at [943, 295] on div at bounding box center [573, 265] width 1146 height 531
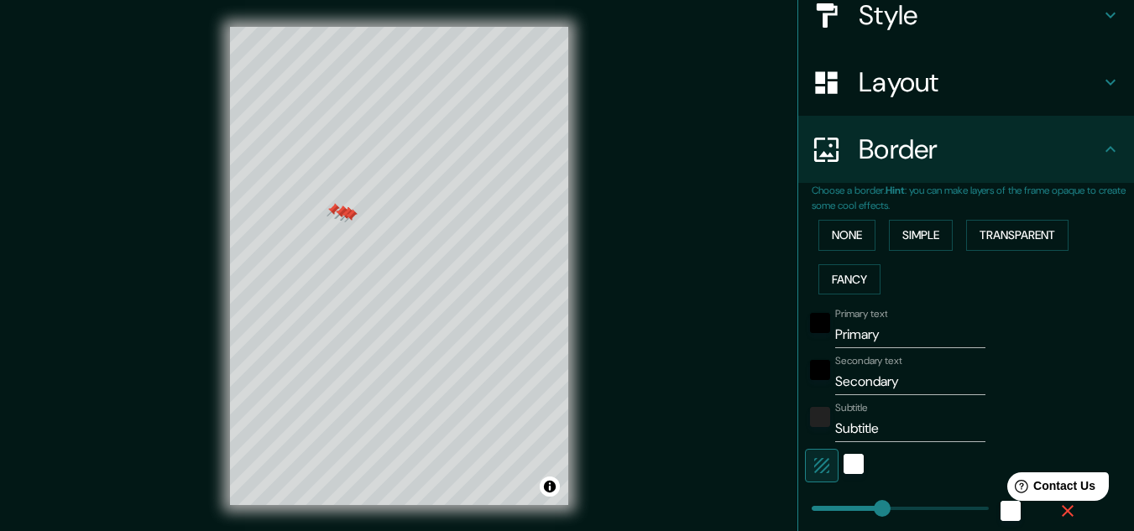
click at [855, 431] on input "Subtitle" at bounding box center [910, 428] width 150 height 27
click at [894, 382] on input "Secondary" at bounding box center [910, 381] width 150 height 27
click at [810, 367] on div "black" at bounding box center [820, 370] width 20 height 20
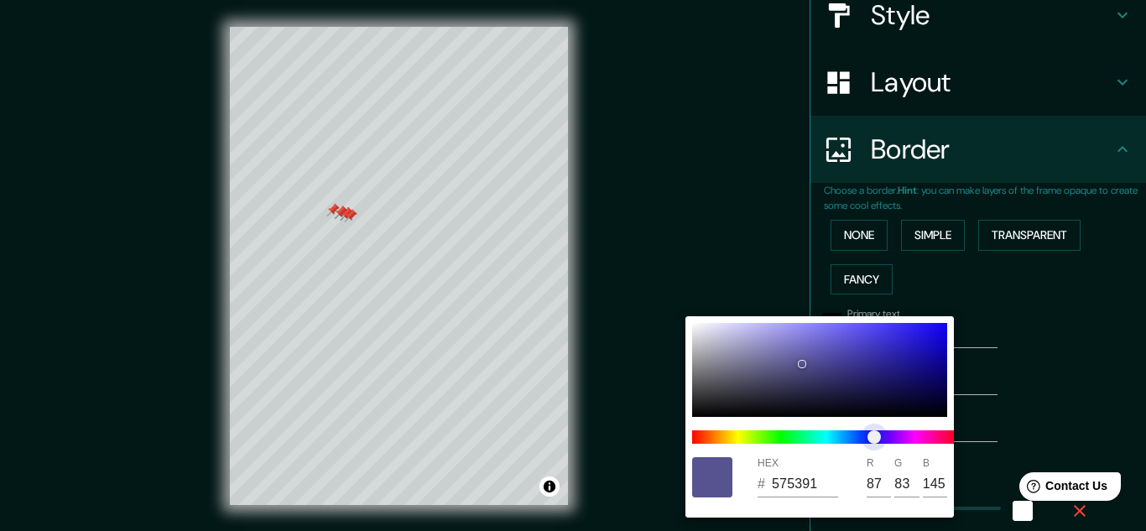
drag, startPoint x: 695, startPoint y: 432, endPoint x: 859, endPoint y: 429, distance: 164.5
click at [868, 431] on span "color slider" at bounding box center [874, 437] width 13 height 13
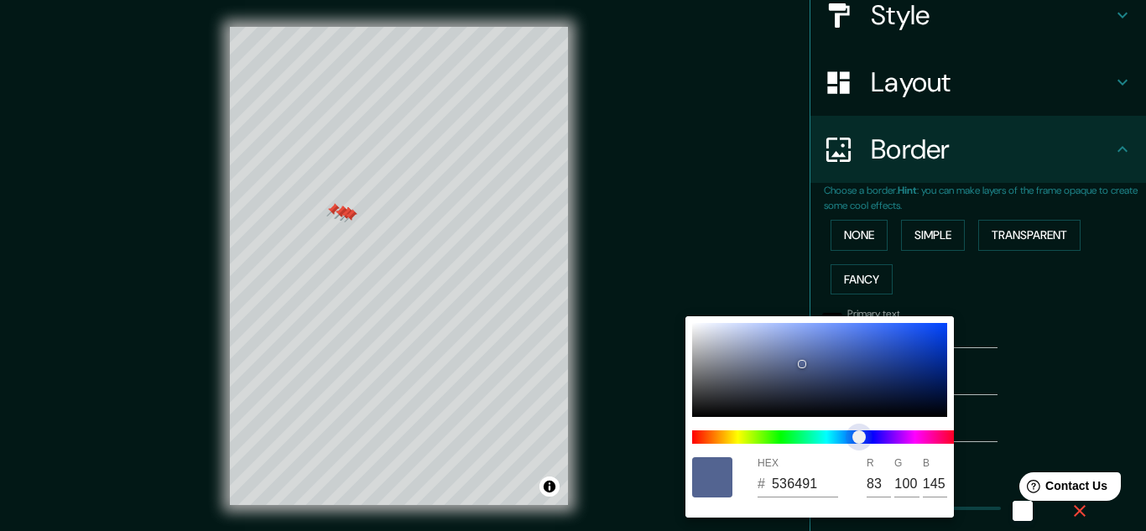
click at [859, 431] on span "color slider" at bounding box center [859, 437] width 13 height 13
click at [1026, 295] on div at bounding box center [573, 265] width 1146 height 531
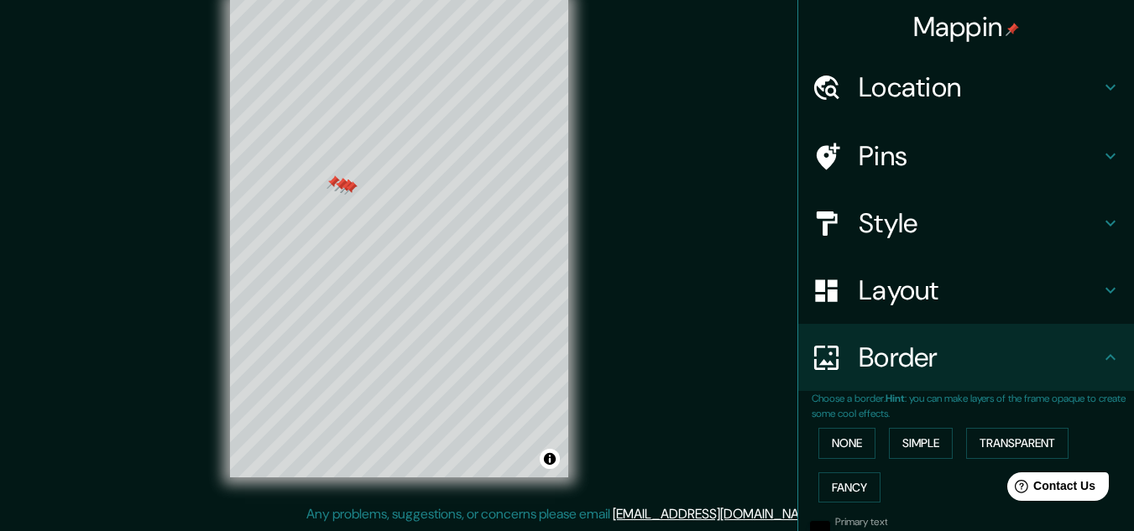
scroll to position [0, 0]
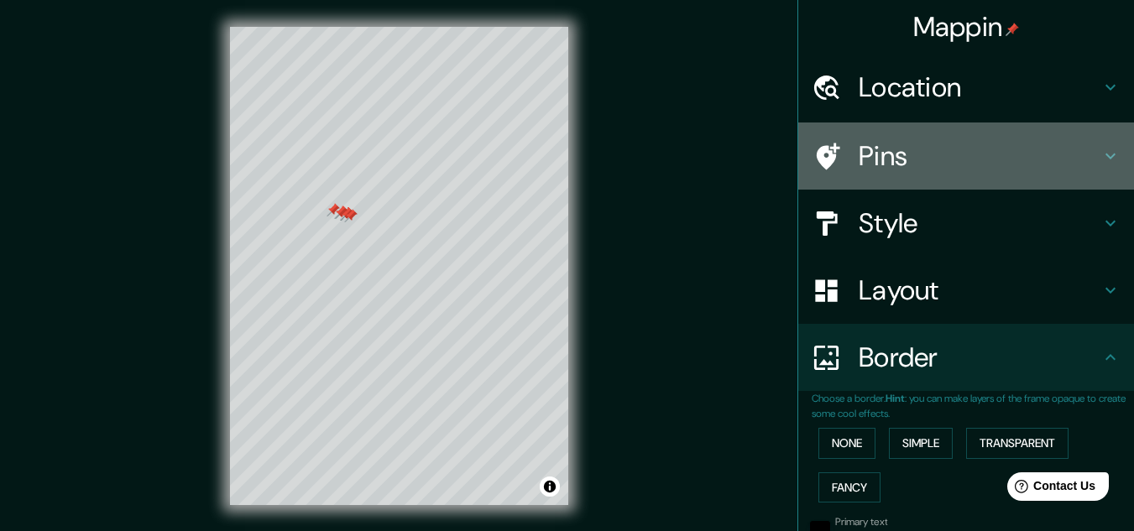
click at [859, 161] on h4 "Pins" at bounding box center [980, 156] width 242 height 34
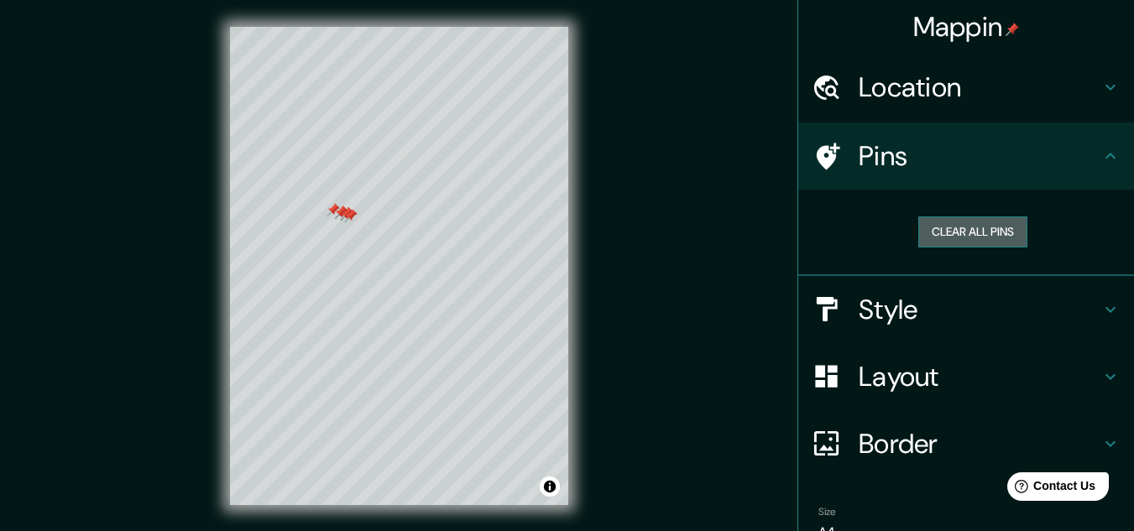
click at [953, 227] on button "Clear all pins" at bounding box center [972, 232] width 109 height 31
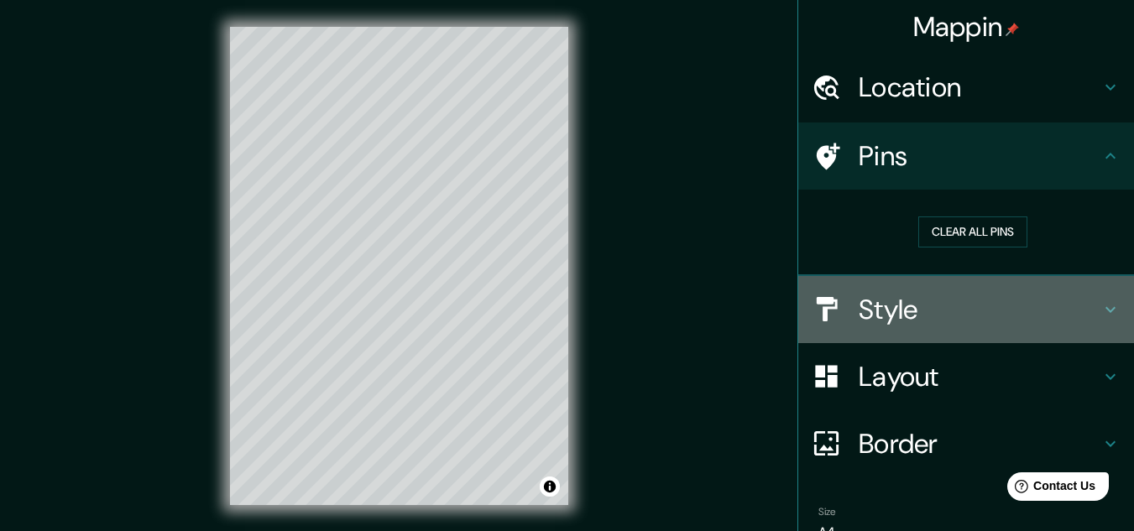
click at [882, 307] on h4 "Style" at bounding box center [980, 310] width 242 height 34
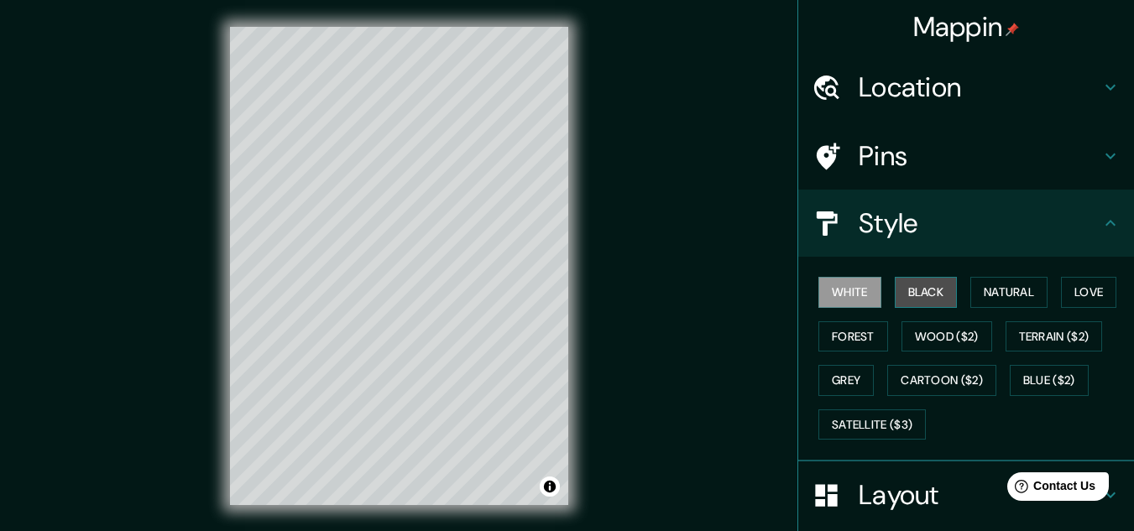
click at [928, 291] on button "Black" at bounding box center [926, 292] width 63 height 31
click at [326, 14] on div "© Mapbox © OpenStreetMap Improve this map" at bounding box center [399, 266] width 392 height 532
click at [485, 0] on html "Mappin Location [GEOGRAPHIC_DATA], [GEOGRAPHIC_DATA], [GEOGRAPHIC_DATA], [GEOGR…" at bounding box center [567, 265] width 1134 height 531
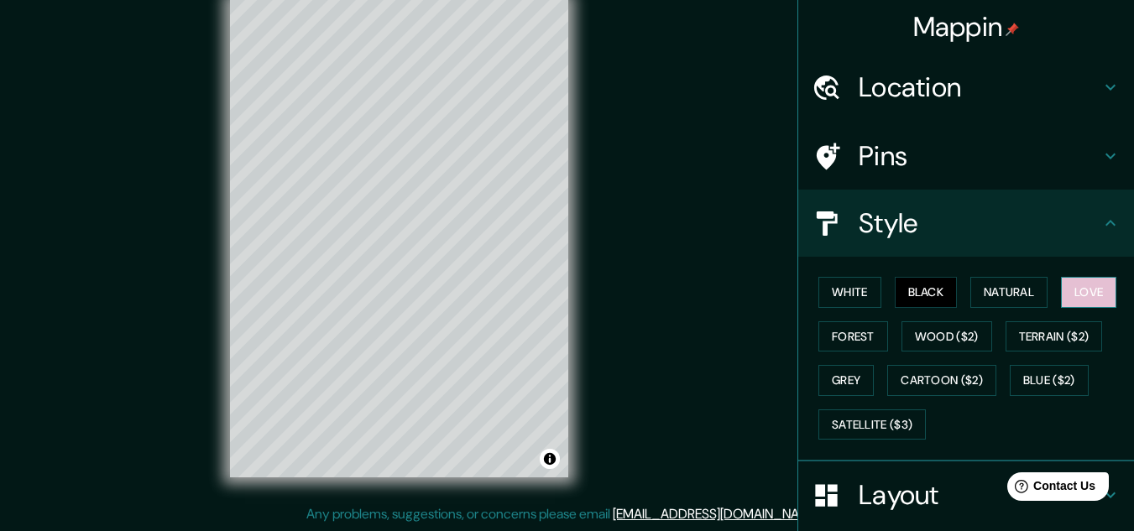
click at [1072, 286] on button "Love" at bounding box center [1088, 292] width 55 height 31
click at [365, 0] on html "Mappin Location [GEOGRAPHIC_DATA], [GEOGRAPHIC_DATA], [GEOGRAPHIC_DATA], [GEOGR…" at bounding box center [567, 237] width 1134 height 531
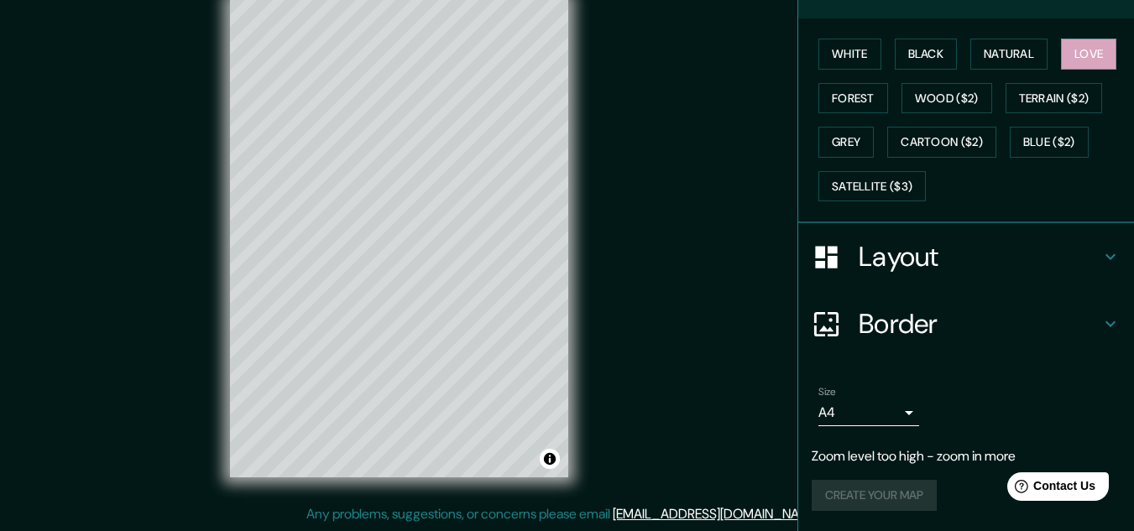
click at [902, 316] on h4 "Border" at bounding box center [980, 324] width 242 height 34
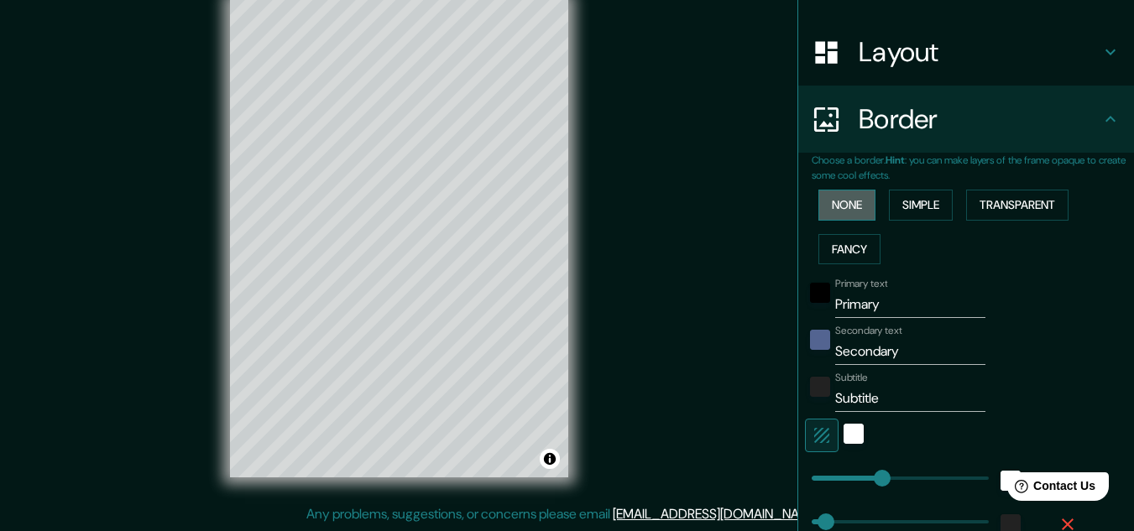
click at [842, 201] on button "None" at bounding box center [846, 205] width 57 height 31
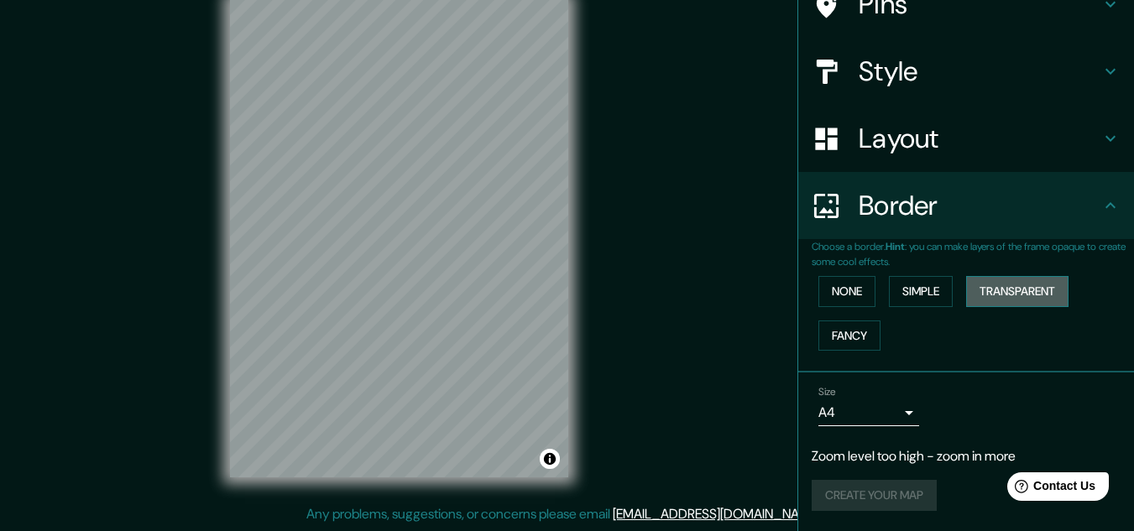
click at [992, 285] on button "Transparent" at bounding box center [1017, 291] width 102 height 31
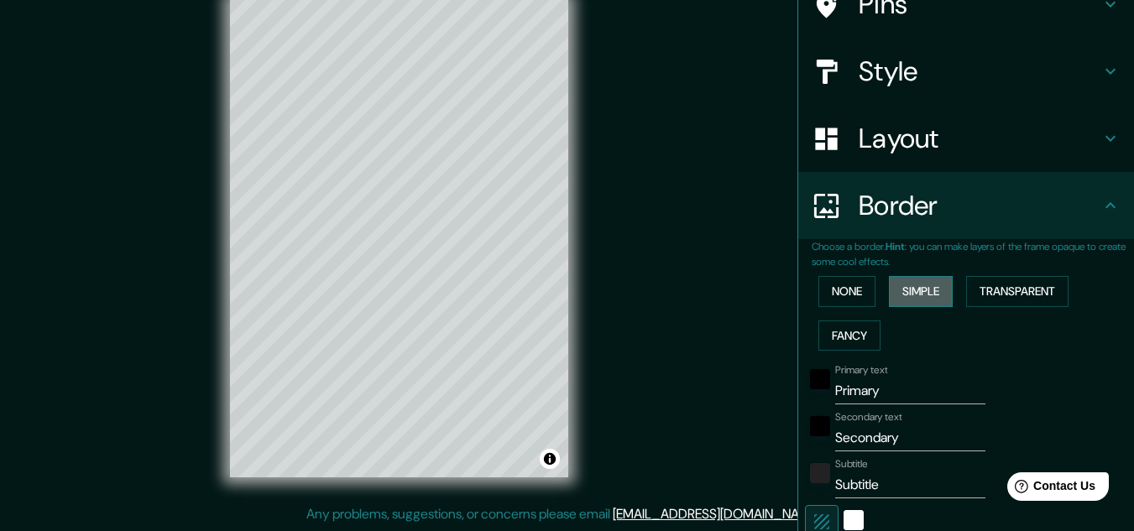
click at [937, 278] on button "Simple" at bounding box center [921, 291] width 64 height 31
click at [838, 326] on button "Fancy" at bounding box center [849, 336] width 62 height 31
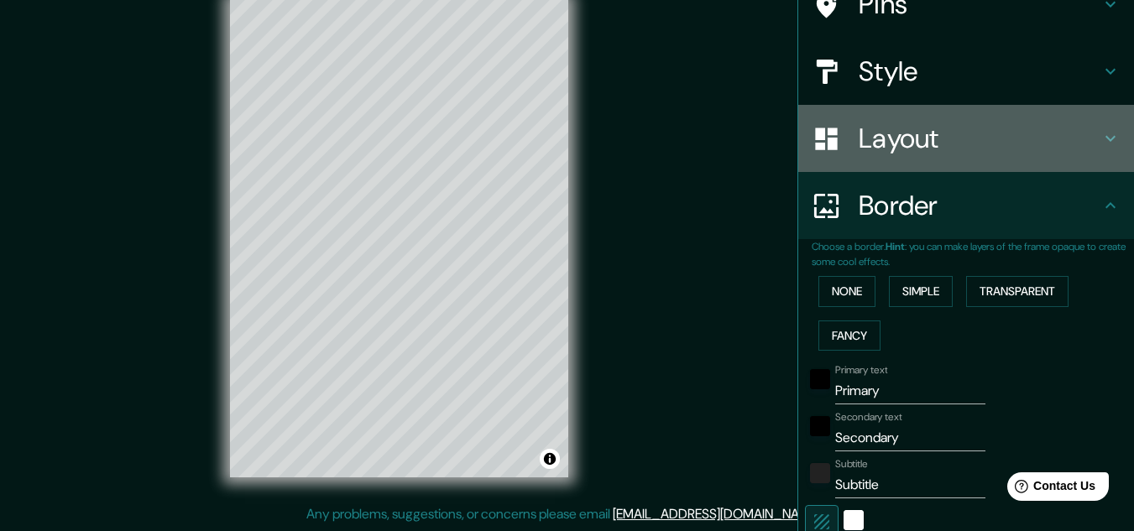
click at [886, 150] on h4 "Layout" at bounding box center [980, 139] width 242 height 34
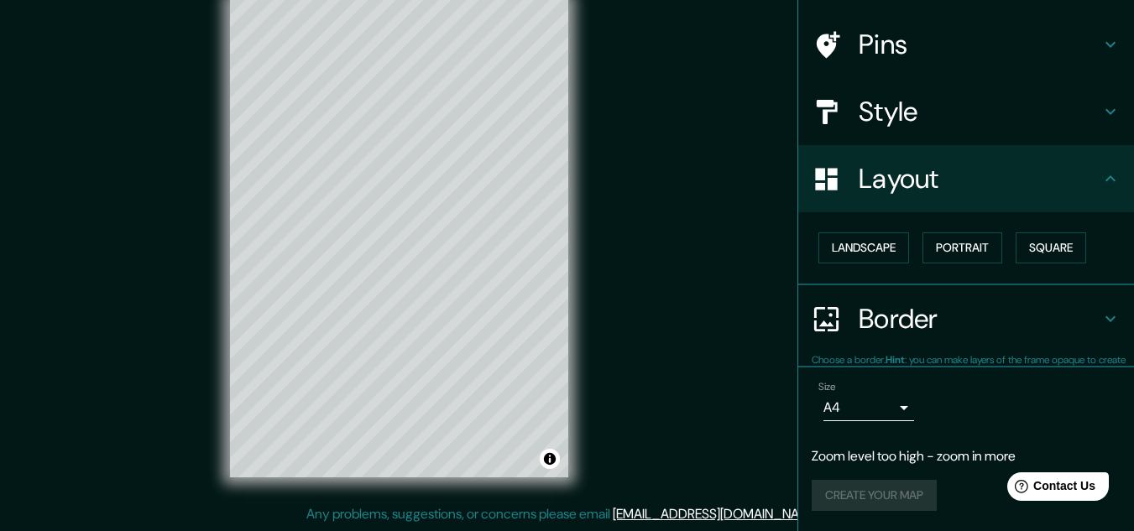
scroll to position [111, 0]
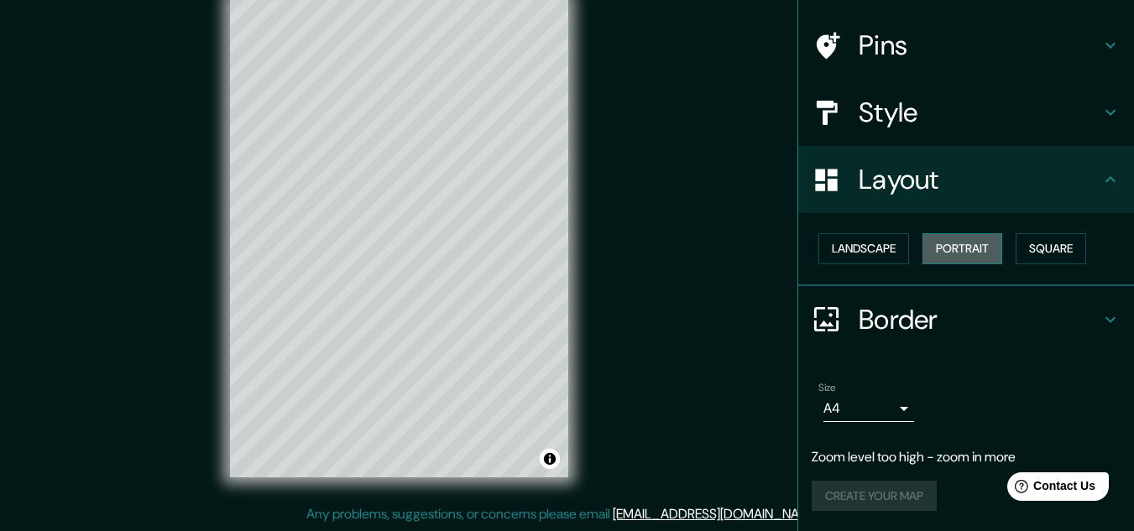
click at [926, 240] on button "Portrait" at bounding box center [962, 248] width 80 height 31
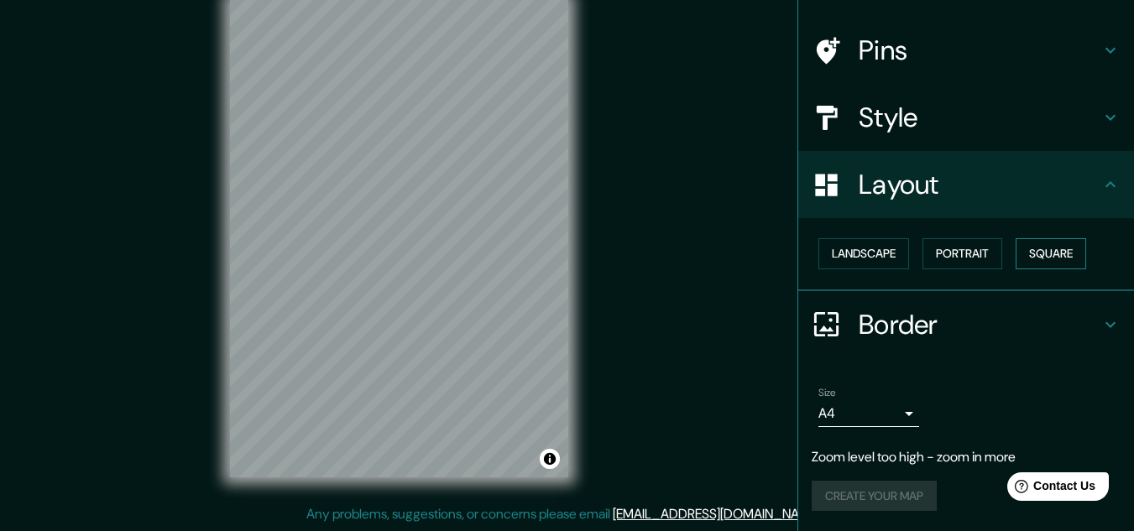
click at [1036, 258] on button "Square" at bounding box center [1050, 253] width 70 height 31
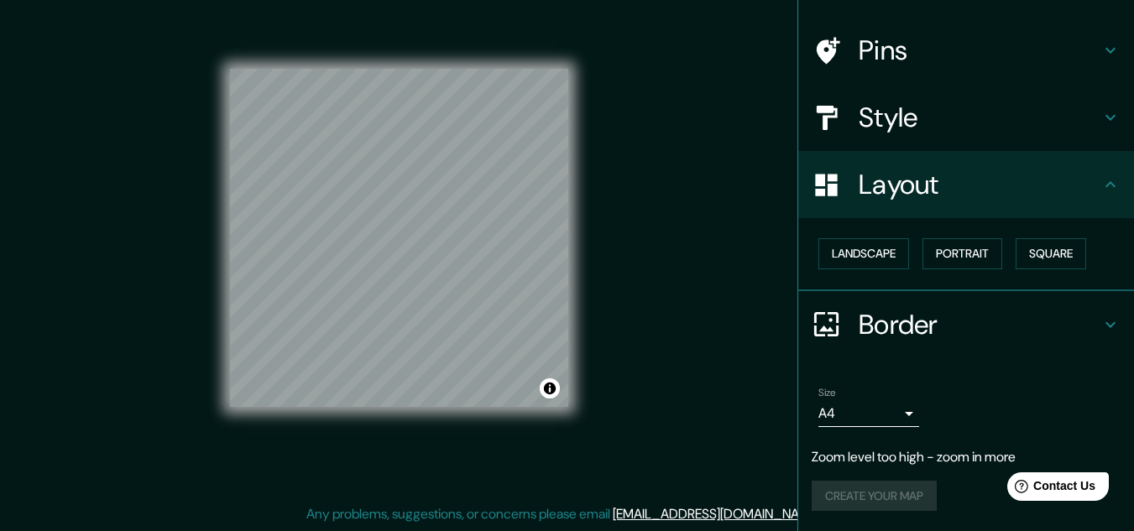
scroll to position [72, 0]
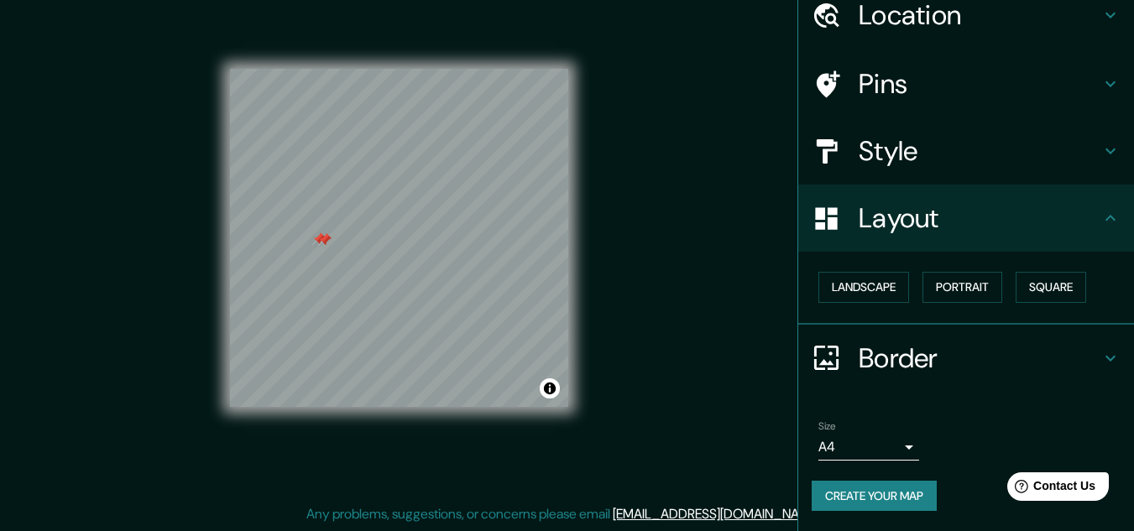
click at [323, 244] on div at bounding box center [324, 239] width 13 height 13
click at [320, 238] on div at bounding box center [324, 239] width 13 height 13
click at [316, 237] on div at bounding box center [318, 238] width 13 height 13
click at [466, 467] on div "© Mapbox © OpenStreetMap Improve this map" at bounding box center [399, 238] width 338 height 478
click at [624, 316] on div "Mappin Location [GEOGRAPHIC_DATA], [GEOGRAPHIC_DATA], [GEOGRAPHIC_DATA], [GEOGR…" at bounding box center [567, 251] width 1134 height 559
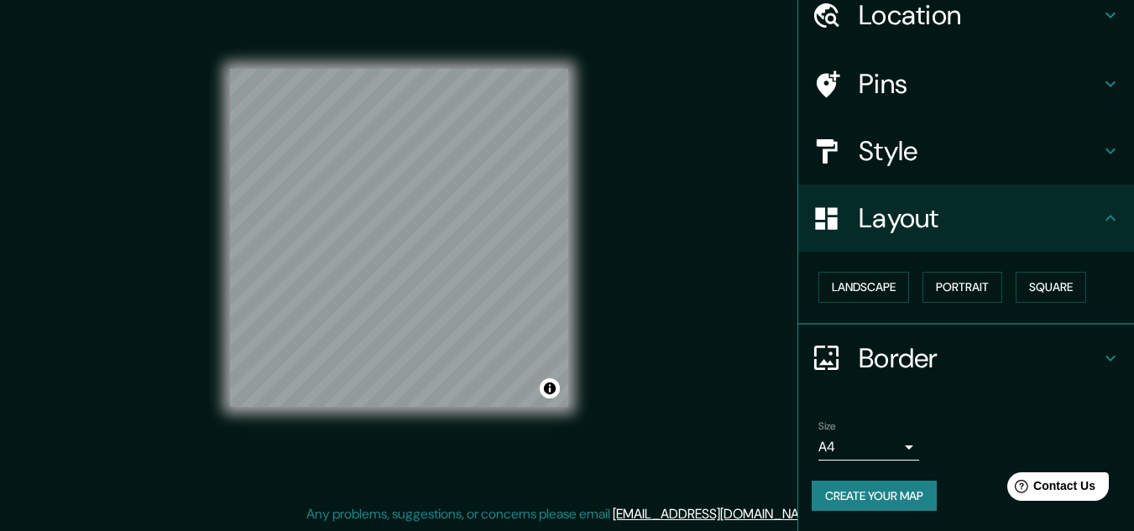
click at [572, 111] on div "© Mapbox © OpenStreetMap Improve this map" at bounding box center [399, 238] width 392 height 532
click at [627, 50] on div "Mappin Location [GEOGRAPHIC_DATA], [GEOGRAPHIC_DATA], [GEOGRAPHIC_DATA], [GEOGR…" at bounding box center [567, 251] width 1134 height 559
click at [629, 342] on div "Mappin Location [GEOGRAPHIC_DATA], [GEOGRAPHIC_DATA], [GEOGRAPHIC_DATA], [GEOGR…" at bounding box center [567, 251] width 1134 height 559
click at [619, 268] on div "Mappin Location [GEOGRAPHIC_DATA], [GEOGRAPHIC_DATA], [GEOGRAPHIC_DATA], [GEOGR…" at bounding box center [567, 251] width 1134 height 559
click at [633, 277] on div "Mappin Location [GEOGRAPHIC_DATA], [GEOGRAPHIC_DATA], [GEOGRAPHIC_DATA], [GEOGR…" at bounding box center [567, 251] width 1134 height 559
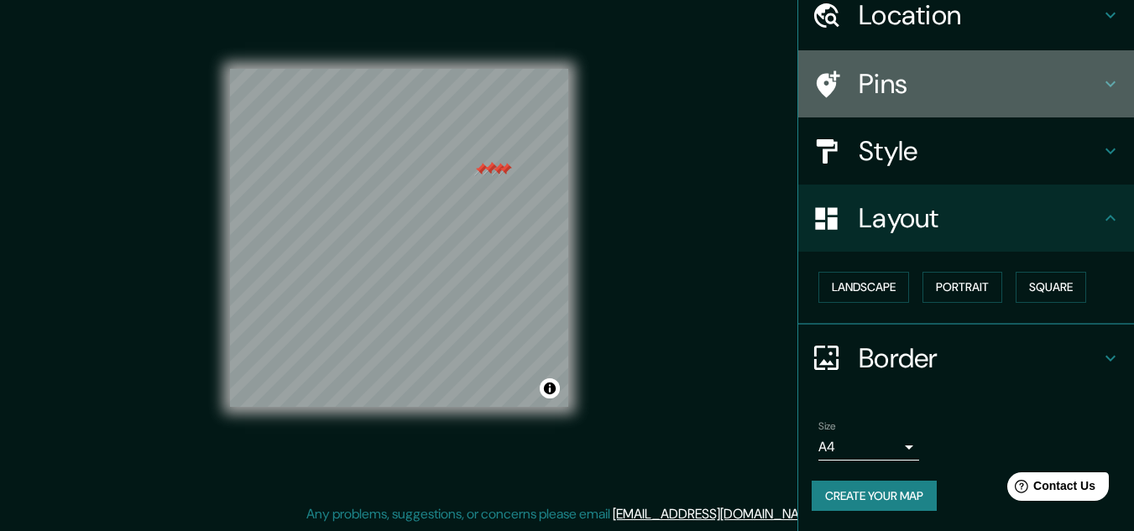
click at [867, 63] on div "Pins" at bounding box center [966, 83] width 336 height 67
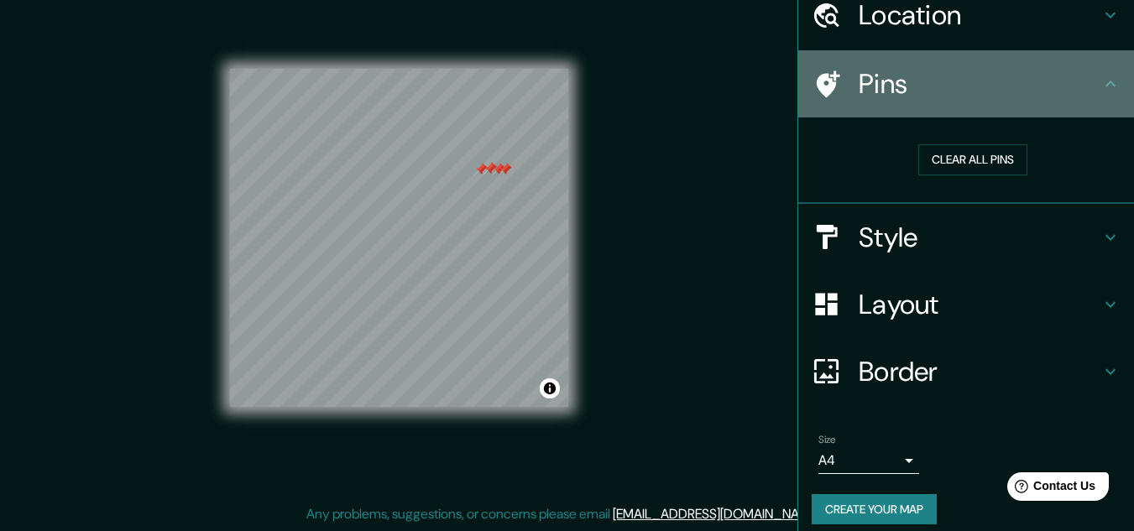
click at [859, 84] on h4 "Pins" at bounding box center [980, 84] width 242 height 34
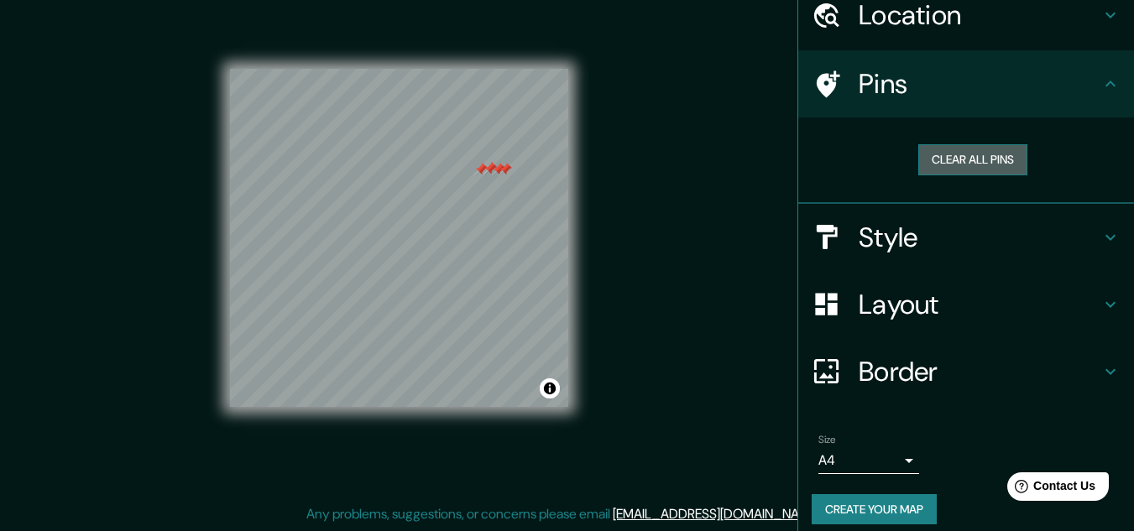
click at [952, 169] on button "Clear all pins" at bounding box center [972, 159] width 109 height 31
click at [952, 156] on button "Clear all pins" at bounding box center [972, 159] width 109 height 31
click at [247, 16] on div "© Mapbox © OpenStreetMap Improve this map" at bounding box center [399, 238] width 338 height 478
click at [191, 0] on html "Mappin Location [GEOGRAPHIC_DATA], [GEOGRAPHIC_DATA], [GEOGRAPHIC_DATA], [GEOGR…" at bounding box center [567, 237] width 1134 height 531
click at [445, 29] on div "© Mapbox © OpenStreetMap Improve this map" at bounding box center [399, 238] width 338 height 478
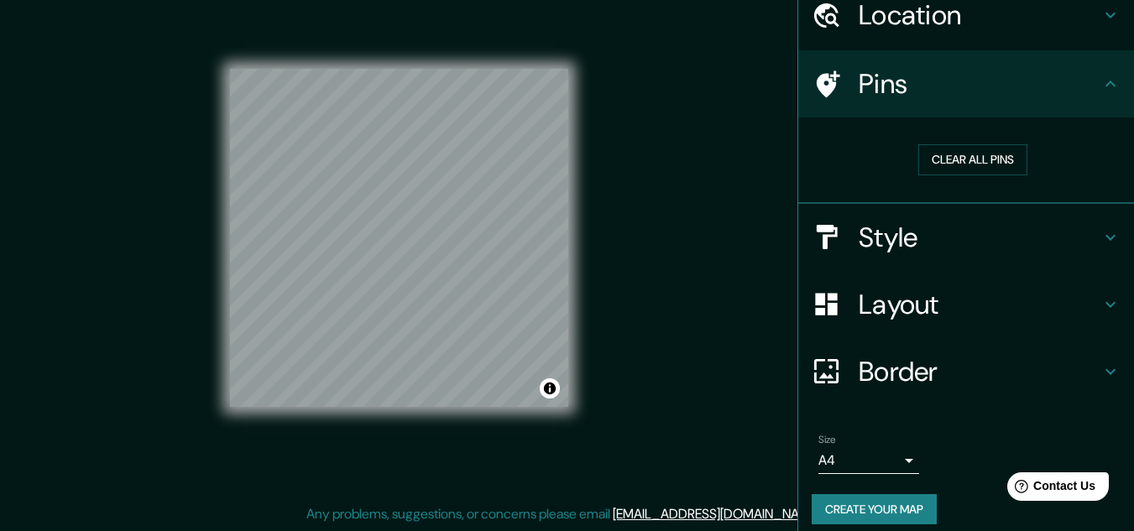
click at [551, 0] on html "Mappin Location [GEOGRAPHIC_DATA], [GEOGRAPHIC_DATA], [GEOGRAPHIC_DATA], [GEOGR…" at bounding box center [567, 237] width 1134 height 531
click at [457, 0] on html "Mappin Location [GEOGRAPHIC_DATA], [GEOGRAPHIC_DATA], [GEOGRAPHIC_DATA], [GEOGR…" at bounding box center [567, 237] width 1134 height 531
click at [338, 34] on div "© Mapbox © OpenStreetMap Improve this map" at bounding box center [399, 238] width 338 height 478
click at [462, 43] on div "© Mapbox © OpenStreetMap Improve this map" at bounding box center [399, 238] width 338 height 478
click at [591, 0] on html "Mappin Location [GEOGRAPHIC_DATA], [GEOGRAPHIC_DATA], [GEOGRAPHIC_DATA], [GEOGR…" at bounding box center [567, 237] width 1134 height 531
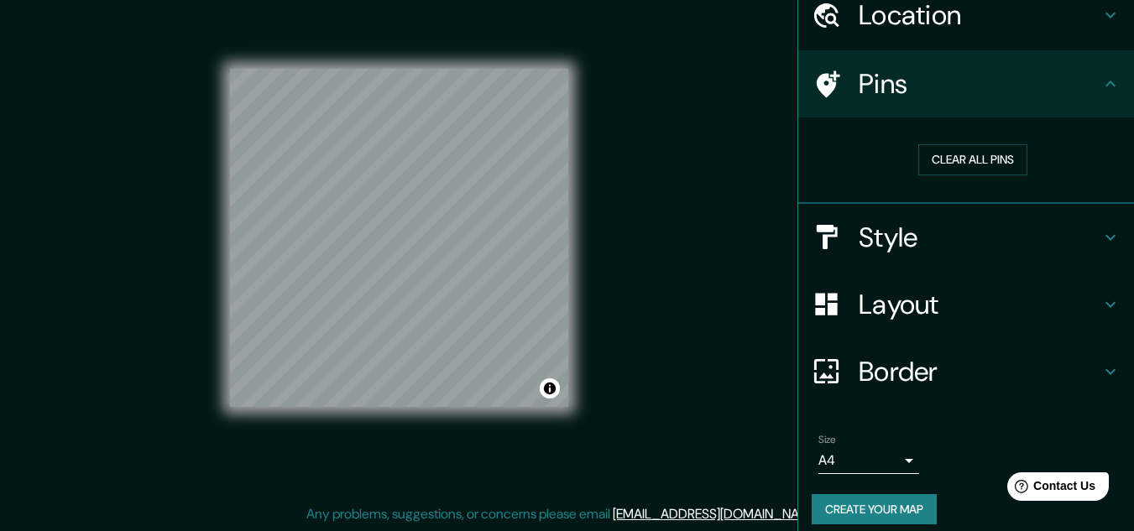
click at [676, 0] on html "Mappin Location [GEOGRAPHIC_DATA], [GEOGRAPHIC_DATA], [GEOGRAPHIC_DATA], [GEOGR…" at bounding box center [567, 237] width 1134 height 531
click at [535, 44] on div "© Mapbox © OpenStreetMap Improve this map" at bounding box center [399, 238] width 338 height 478
click at [574, 376] on div "© Mapbox © OpenStreetMap Improve this map" at bounding box center [399, 238] width 392 height 532
click at [270, 31] on div "© Mapbox © OpenStreetMap Improve this map" at bounding box center [399, 238] width 338 height 478
click at [352, 65] on div "© Mapbox © OpenStreetMap Improve this map" at bounding box center [399, 238] width 338 height 478
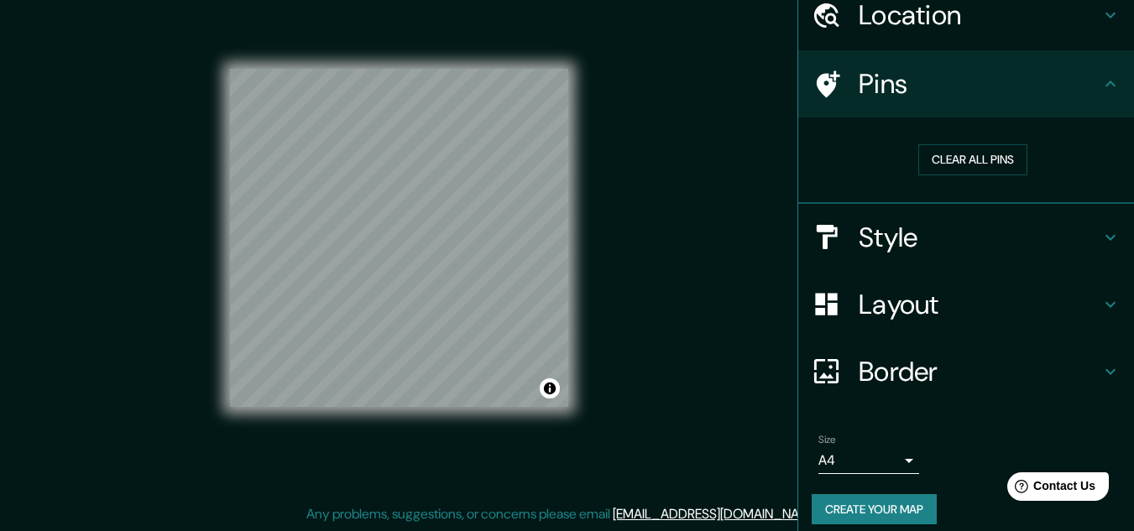
click at [498, 13] on div "© Mapbox © OpenStreetMap Improve this map" at bounding box center [399, 238] width 338 height 478
click at [530, 0] on html "Mappin Location [GEOGRAPHIC_DATA], [GEOGRAPHIC_DATA], [GEOGRAPHIC_DATA], [GEOGR…" at bounding box center [567, 237] width 1134 height 531
click at [454, 33] on div "© Mapbox © OpenStreetMap Improve this map" at bounding box center [399, 238] width 338 height 478
click at [425, 35] on div "© Mapbox © OpenStreetMap Improve this map" at bounding box center [399, 238] width 338 height 478
click at [505, 37] on div "© Mapbox © OpenStreetMap Improve this map" at bounding box center [399, 238] width 338 height 478
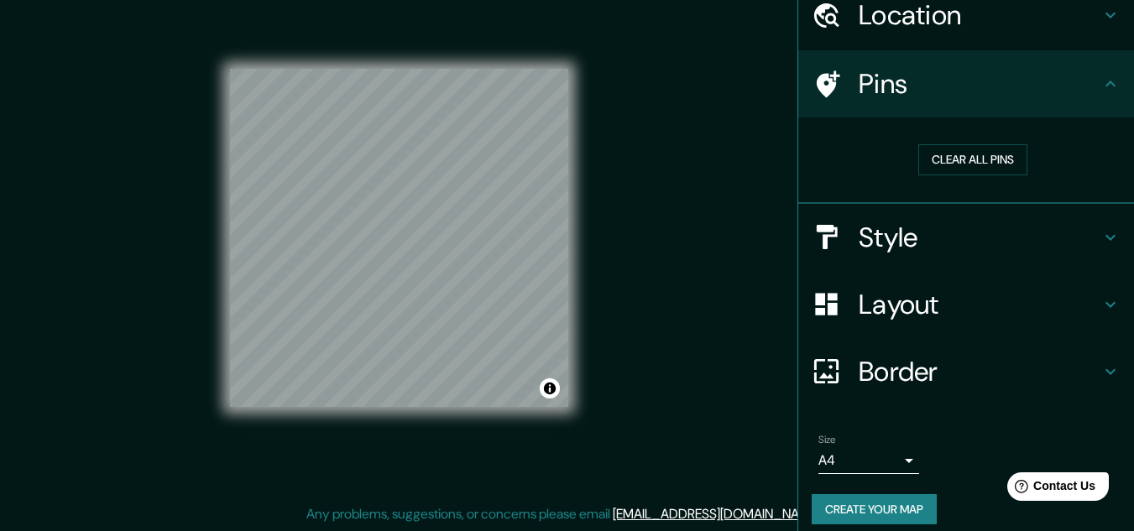
click at [446, 0] on html "Mappin Location [GEOGRAPHIC_DATA], [GEOGRAPHIC_DATA], [GEOGRAPHIC_DATA], [GEOGR…" at bounding box center [567, 237] width 1134 height 531
click at [364, 13] on div "© Mapbox © OpenStreetMap Improve this map" at bounding box center [399, 238] width 338 height 478
click at [286, 46] on div "© Mapbox © OpenStreetMap Improve this map" at bounding box center [399, 238] width 338 height 478
click at [624, 38] on div "Mappin Location [GEOGRAPHIC_DATA], [GEOGRAPHIC_DATA], [GEOGRAPHIC_DATA], [GEOGR…" at bounding box center [567, 251] width 1134 height 559
click at [966, 152] on button "Clear all pins" at bounding box center [972, 159] width 109 height 31
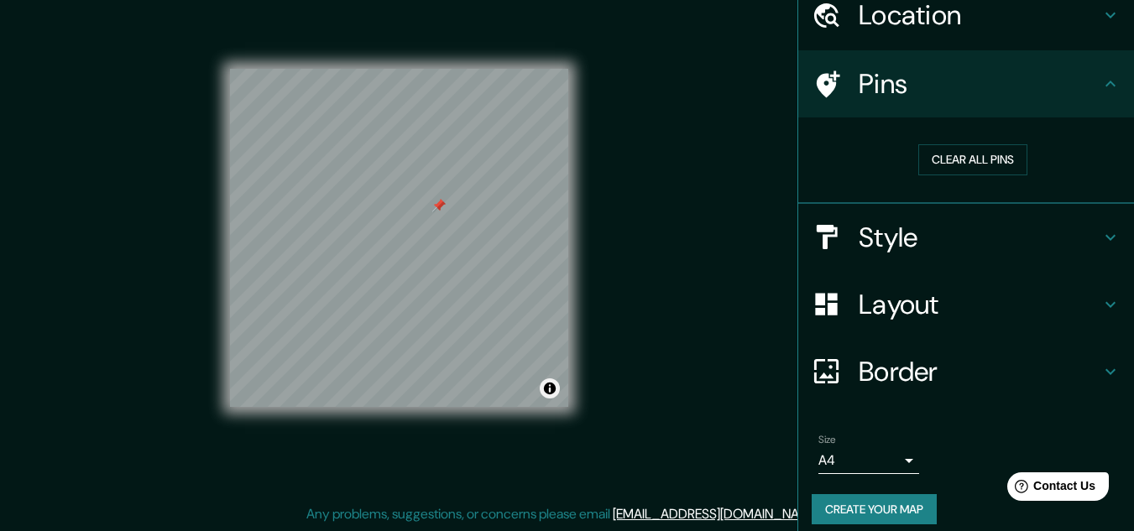
click at [556, 396] on div "© Mapbox © OpenStreetMap Improve this map" at bounding box center [399, 238] width 338 height 338
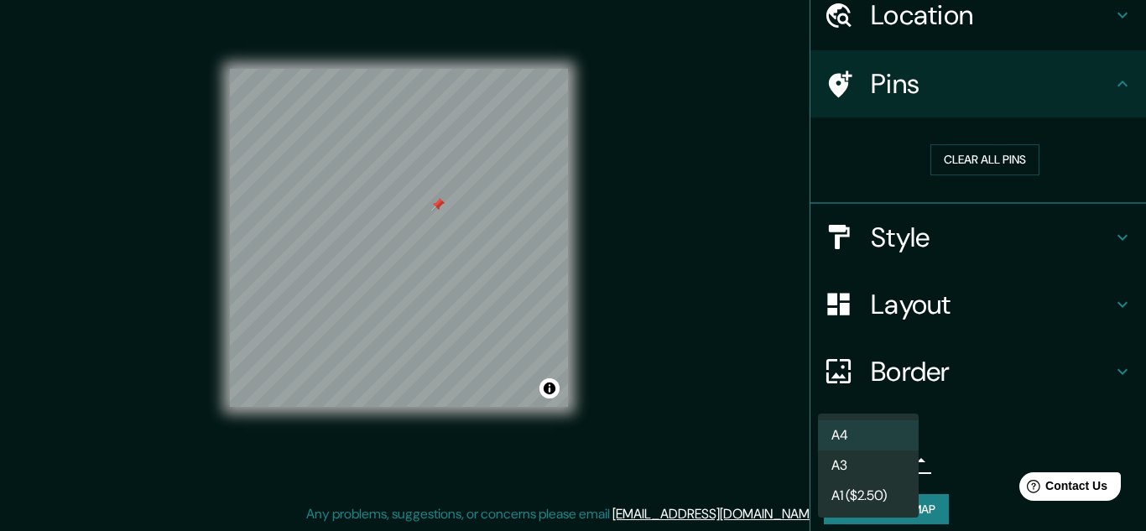
click at [893, 459] on body "Mappin Location [GEOGRAPHIC_DATA], [GEOGRAPHIC_DATA], [GEOGRAPHIC_DATA], [GEOGR…" at bounding box center [573, 237] width 1146 height 531
click at [874, 463] on li "A3" at bounding box center [868, 466] width 101 height 30
click at [900, 451] on body "Mappin Location [GEOGRAPHIC_DATA], [GEOGRAPHIC_DATA], [GEOGRAPHIC_DATA], [GEOGR…" at bounding box center [573, 237] width 1146 height 531
click at [900, 370] on div at bounding box center [573, 265] width 1146 height 531
click at [853, 463] on body "Mappin Location [GEOGRAPHIC_DATA], [GEOGRAPHIC_DATA], [GEOGRAPHIC_DATA], [GEOGR…" at bounding box center [573, 237] width 1146 height 531
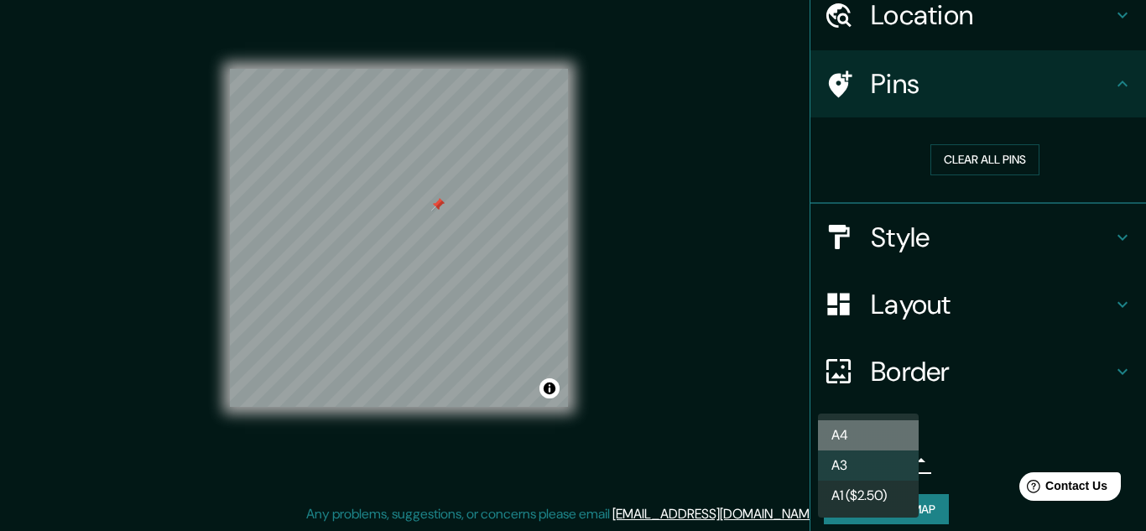
click at [854, 441] on li "A4" at bounding box center [868, 435] width 101 height 30
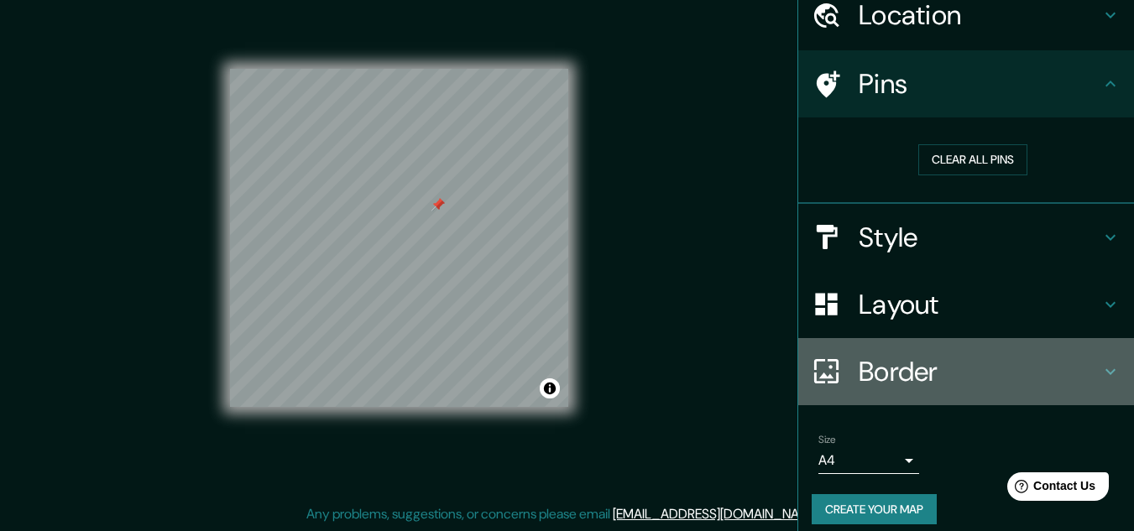
click at [923, 368] on h4 "Border" at bounding box center [980, 372] width 242 height 34
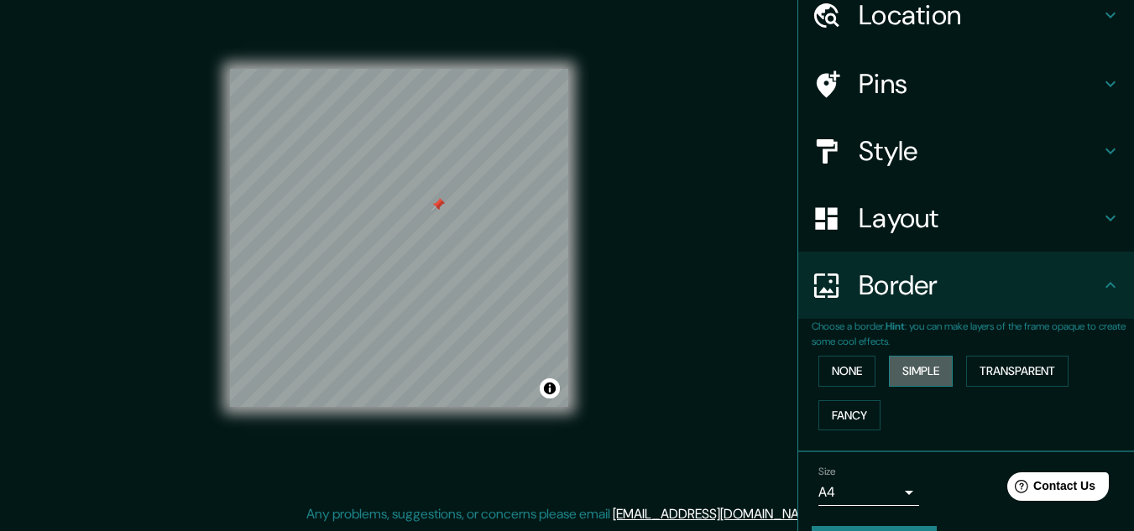
click at [893, 366] on button "Simple" at bounding box center [921, 371] width 64 height 31
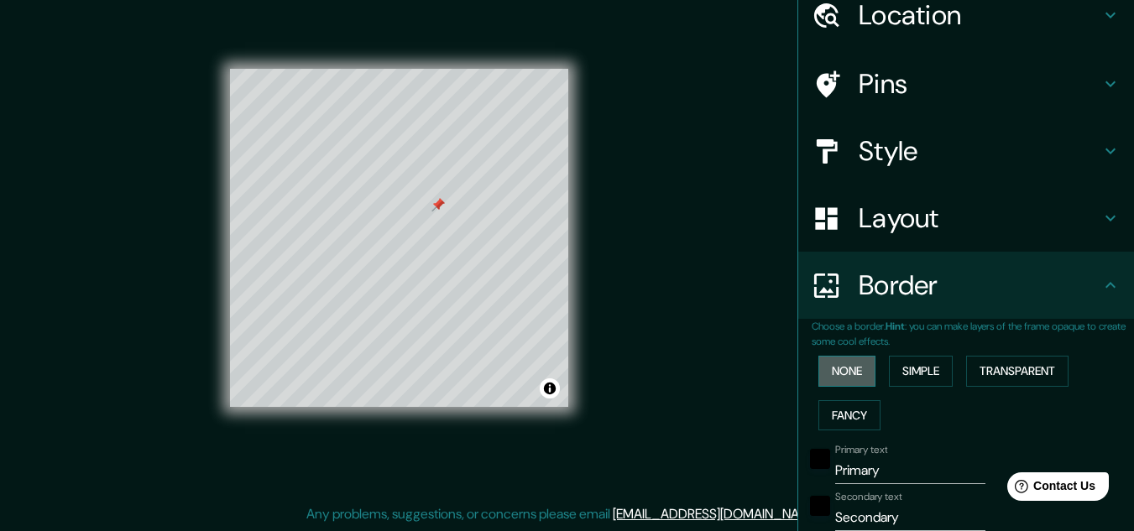
click at [840, 363] on button "None" at bounding box center [846, 371] width 57 height 31
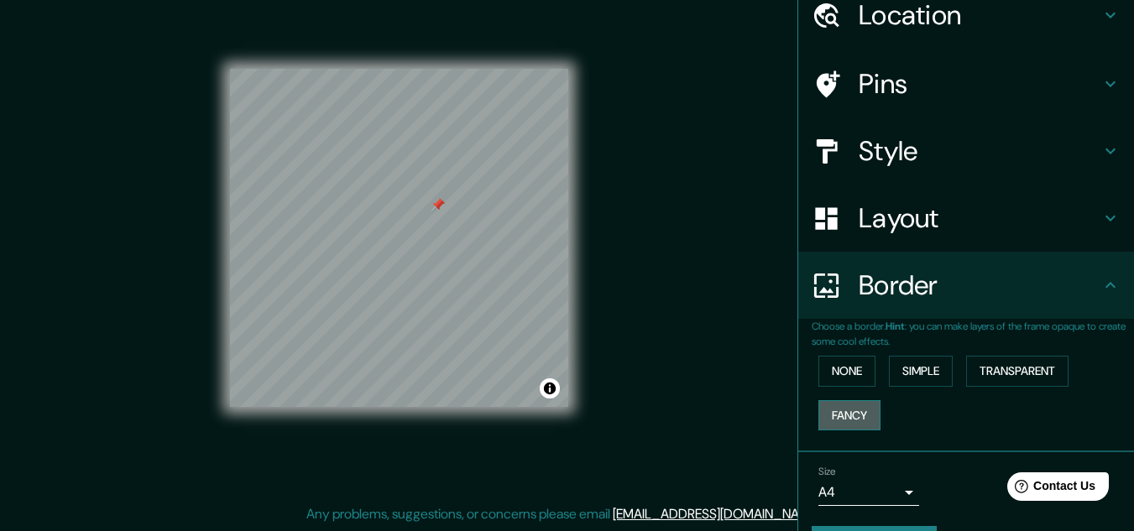
click at [847, 408] on button "Fancy" at bounding box center [849, 415] width 62 height 31
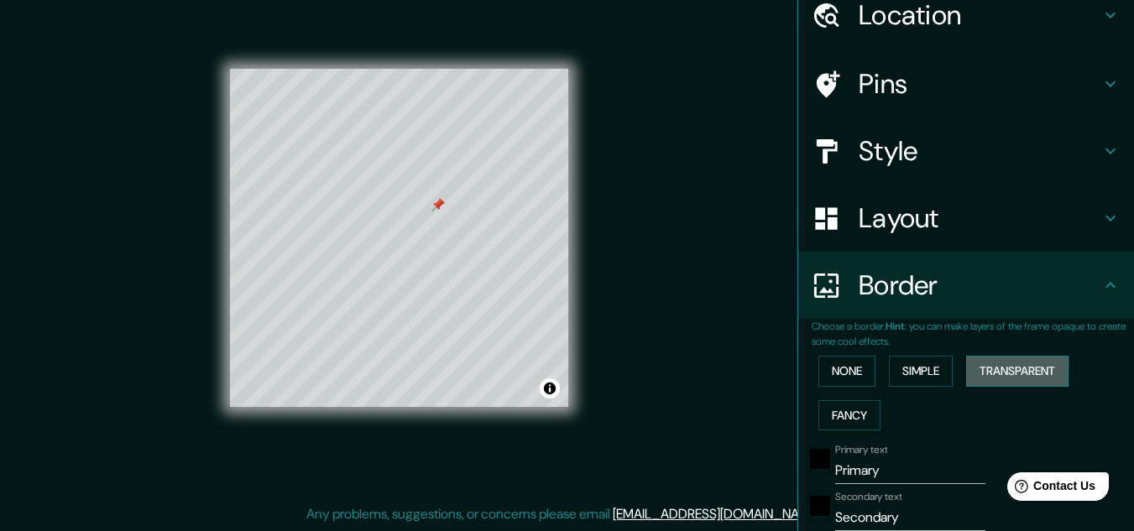
click at [1000, 365] on button "Transparent" at bounding box center [1017, 371] width 102 height 31
click at [906, 367] on button "Simple" at bounding box center [921, 371] width 64 height 31
click at [839, 368] on button "None" at bounding box center [846, 371] width 57 height 31
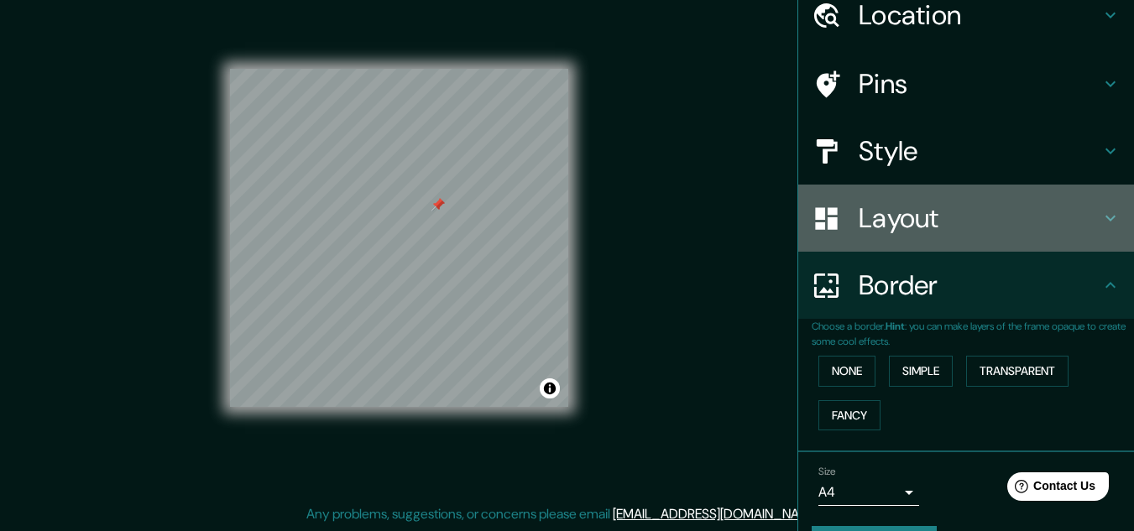
click at [925, 211] on h4 "Layout" at bounding box center [980, 218] width 242 height 34
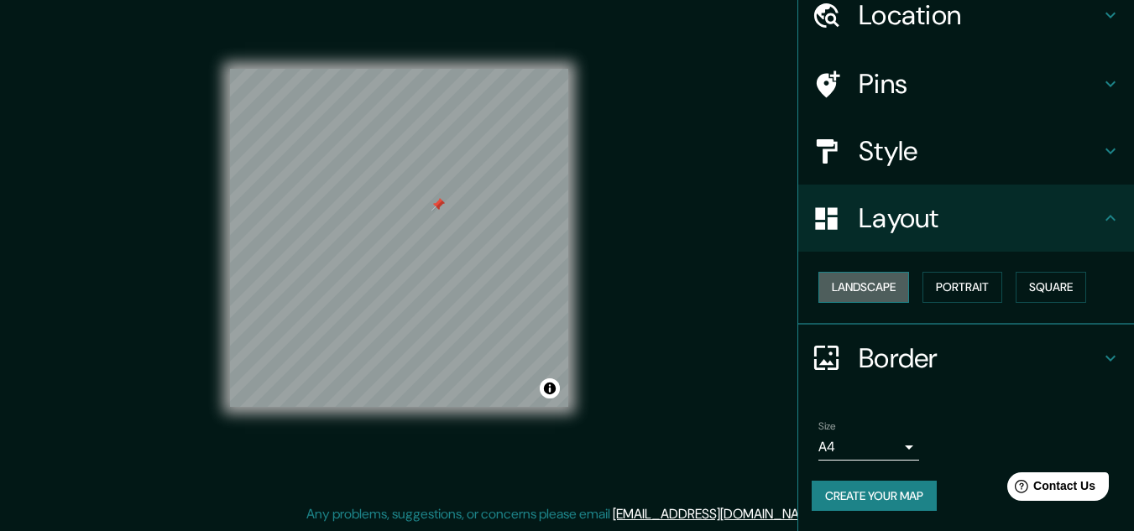
click at [879, 290] on button "Landscape" at bounding box center [863, 287] width 91 height 31
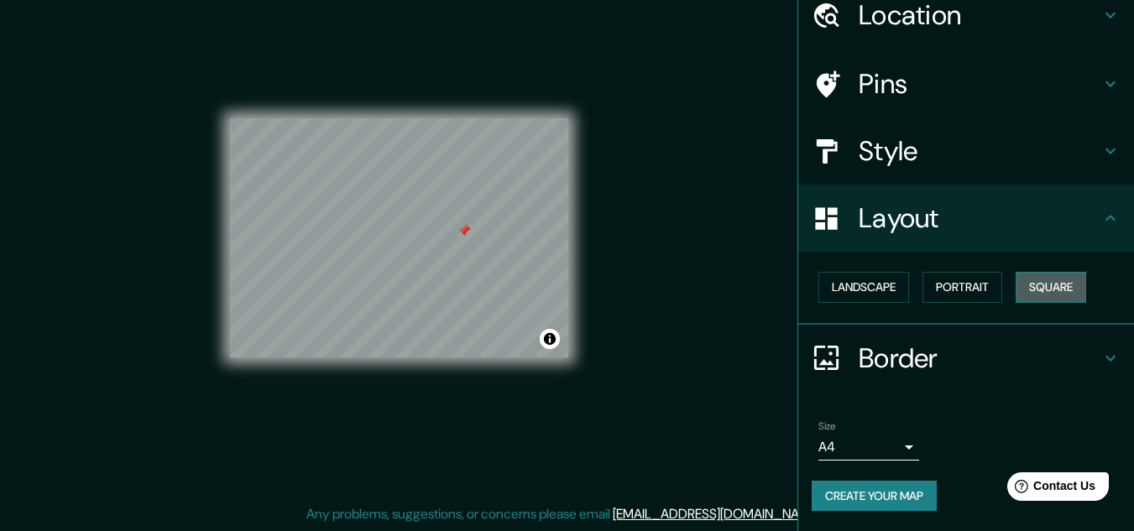
click at [1051, 277] on button "Square" at bounding box center [1050, 287] width 70 height 31
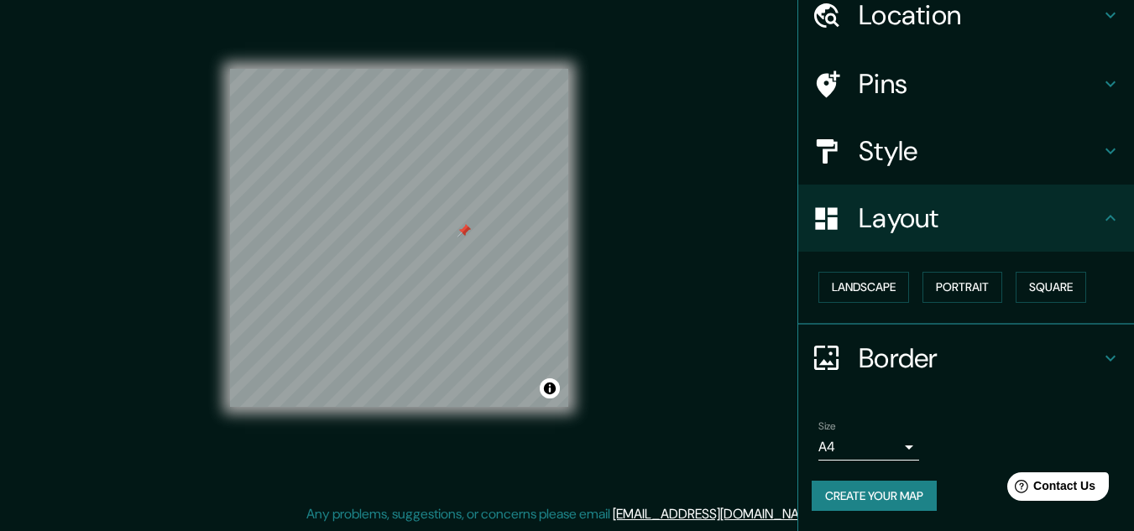
drag, startPoint x: 1000, startPoint y: 84, endPoint x: 971, endPoint y: 175, distance: 95.3
click at [971, 175] on ul "Location [GEOGRAPHIC_DATA], [GEOGRAPHIC_DATA], [GEOGRAPHIC_DATA], [GEOGRAPHIC_D…" at bounding box center [966, 257] width 336 height 550
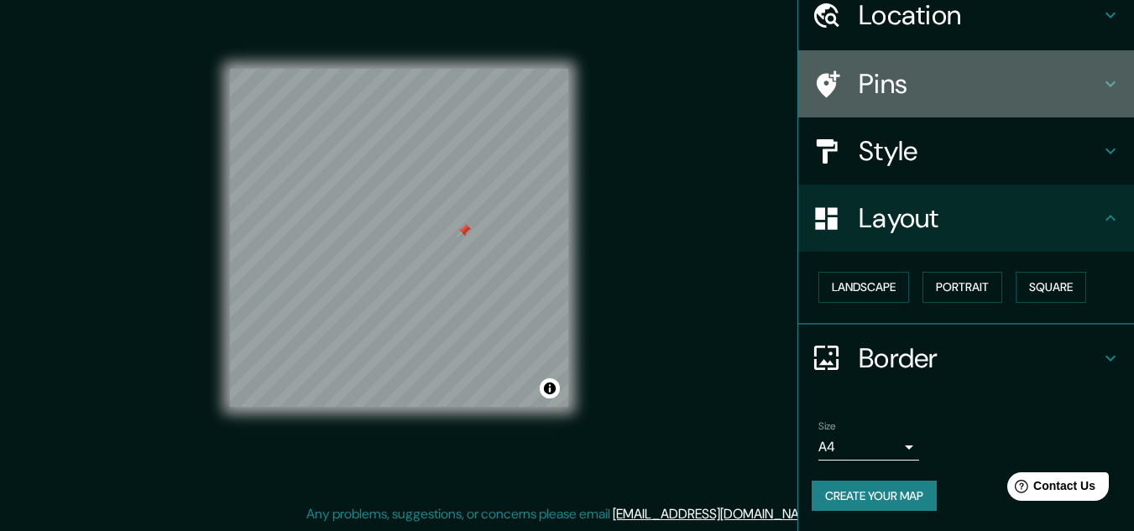
click at [968, 75] on h4 "Pins" at bounding box center [980, 84] width 242 height 34
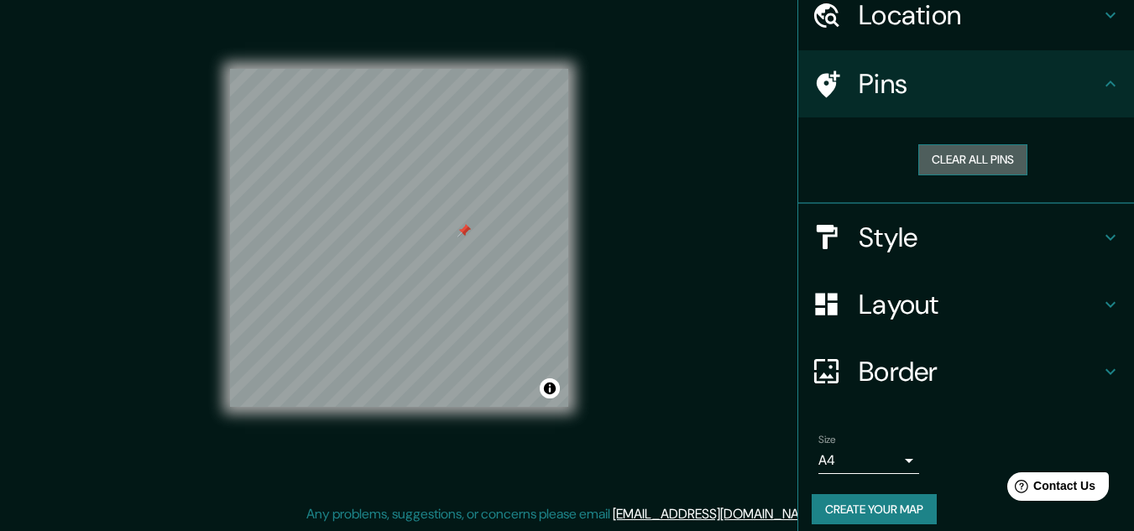
click at [965, 154] on button "Clear all pins" at bounding box center [972, 159] width 109 height 31
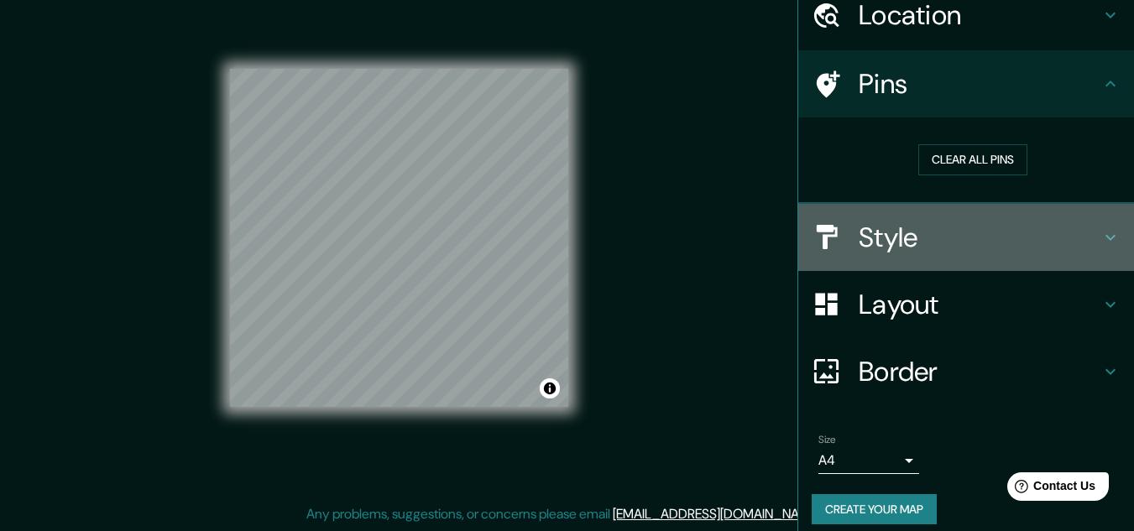
click at [905, 240] on h4 "Style" at bounding box center [980, 238] width 242 height 34
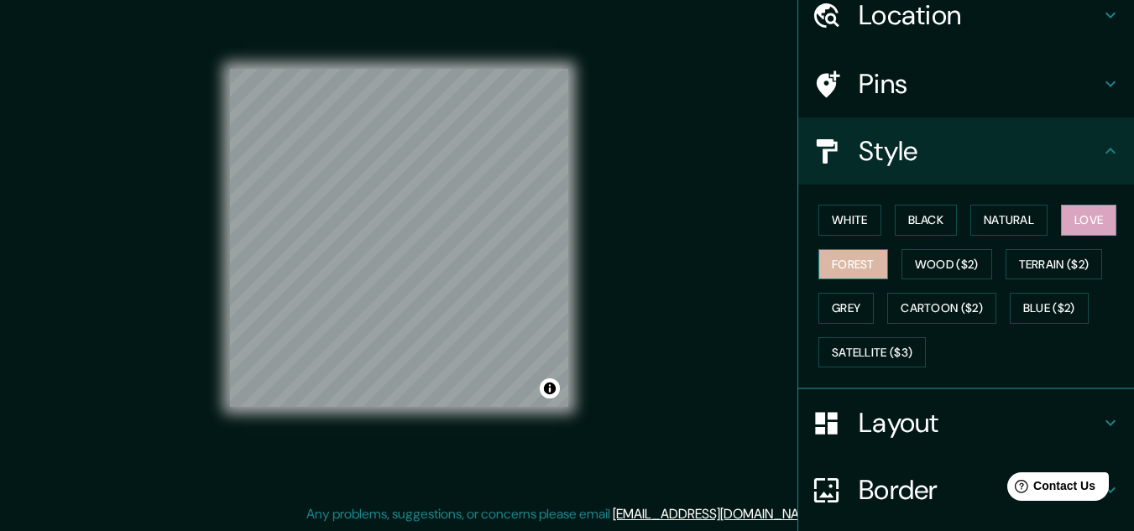
click at [841, 271] on button "Forest" at bounding box center [853, 264] width 70 height 31
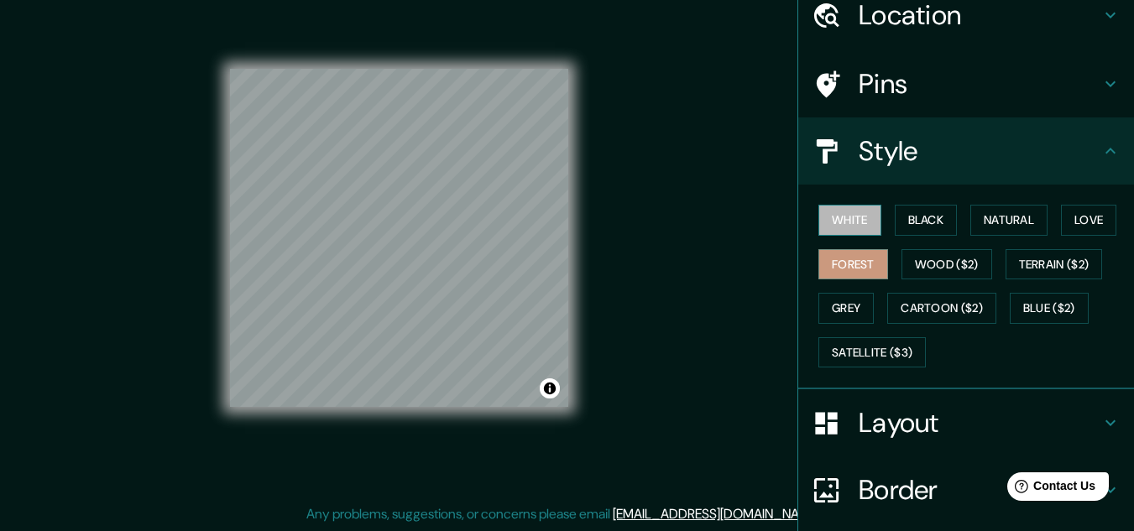
click at [853, 224] on button "White" at bounding box center [849, 220] width 63 height 31
click at [916, 224] on button "Black" at bounding box center [926, 220] width 63 height 31
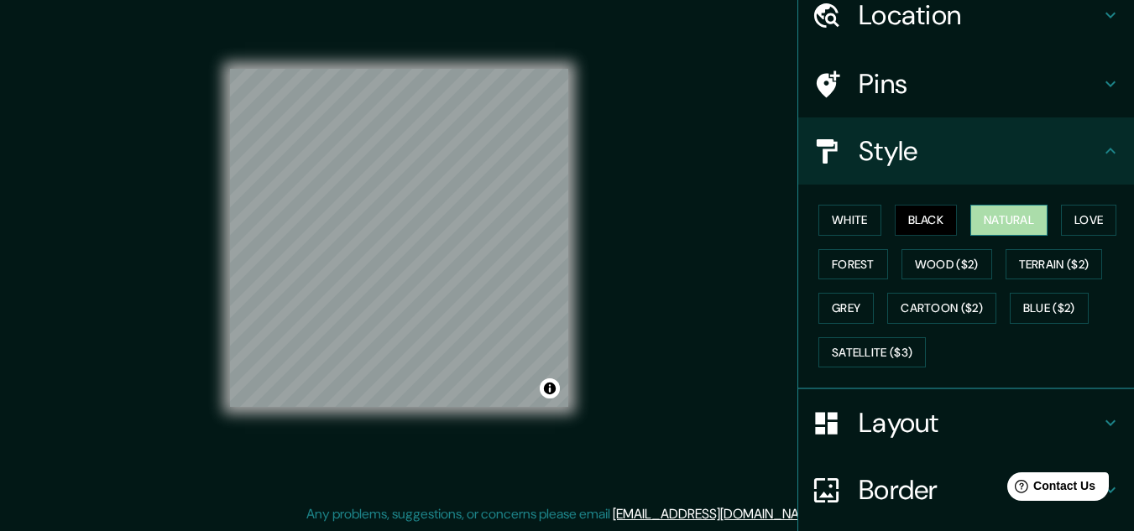
click at [992, 222] on button "Natural" at bounding box center [1008, 220] width 77 height 31
click at [1093, 222] on button "Love" at bounding box center [1088, 220] width 55 height 31
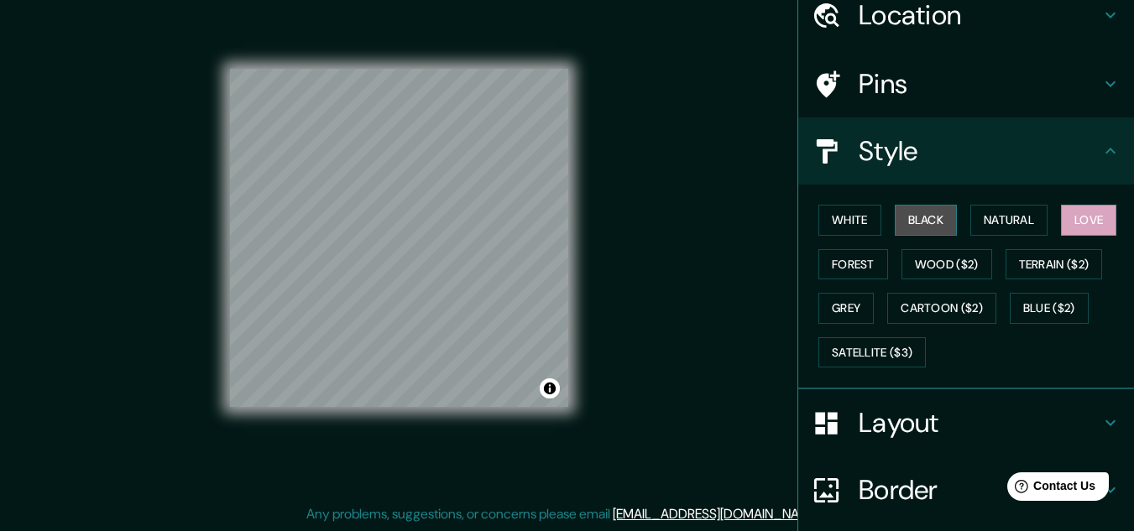
click at [926, 217] on button "Black" at bounding box center [926, 220] width 63 height 31
